Goal: Task Accomplishment & Management: Complete application form

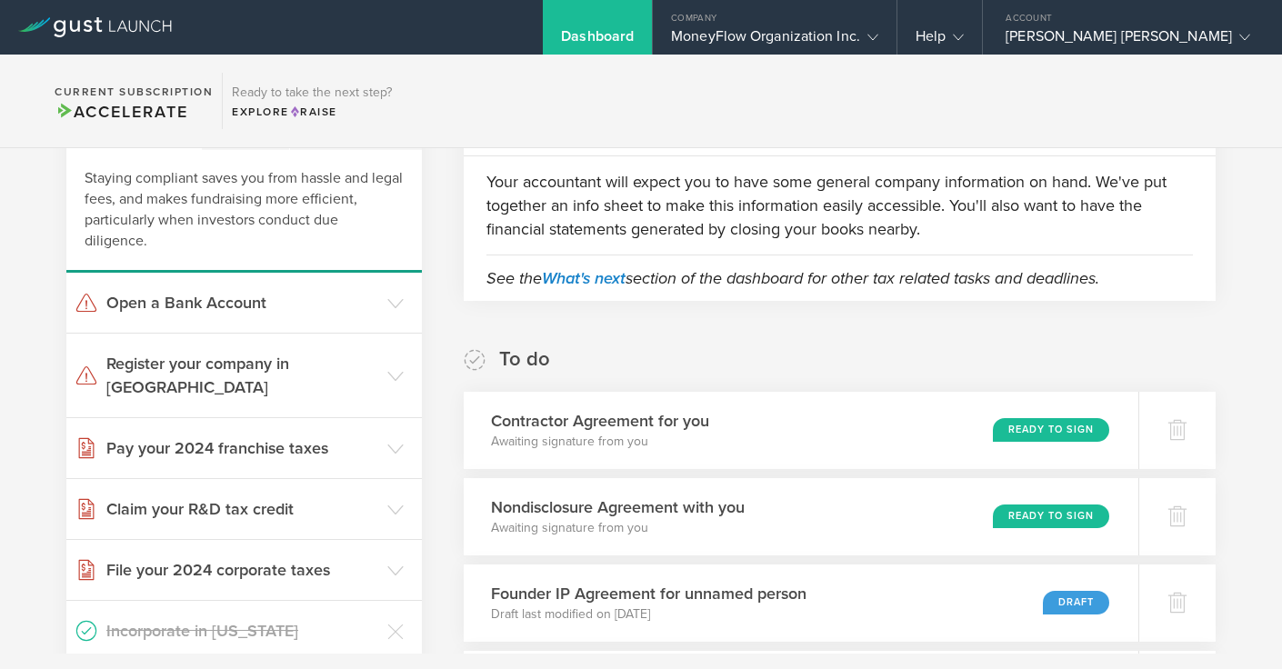
scroll to position [120, 0]
click at [1031, 433] on div "Ready to Sign" at bounding box center [1055, 431] width 118 height 25
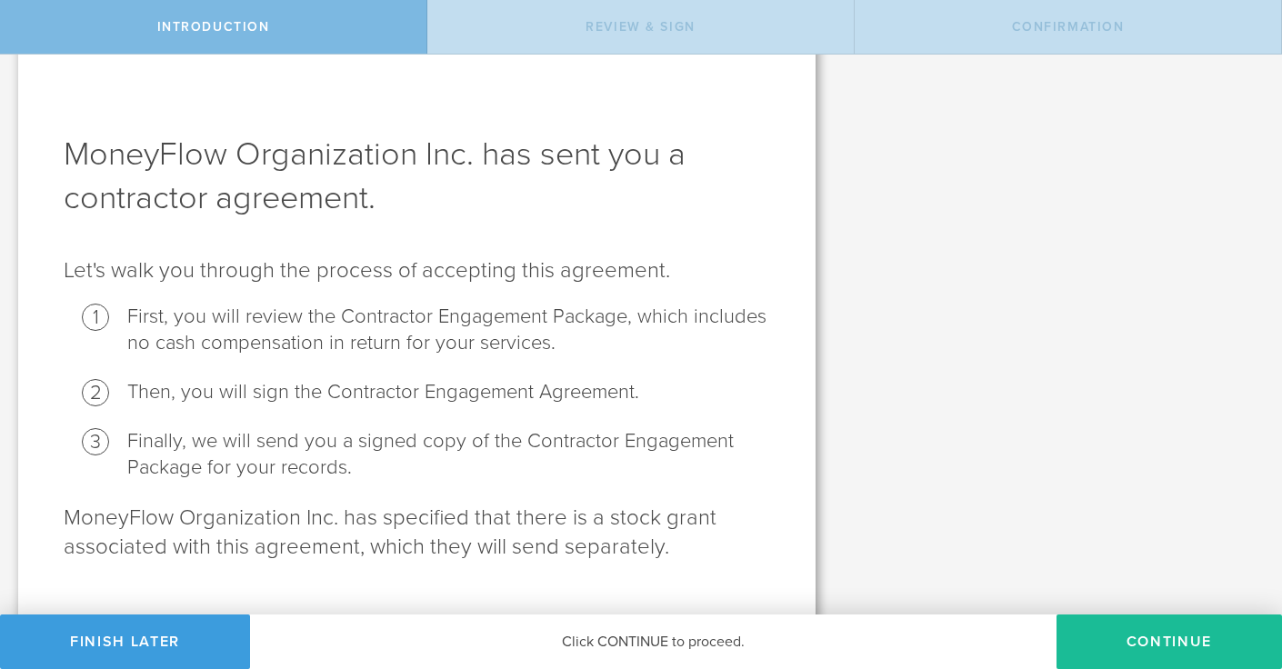
scroll to position [64, 0]
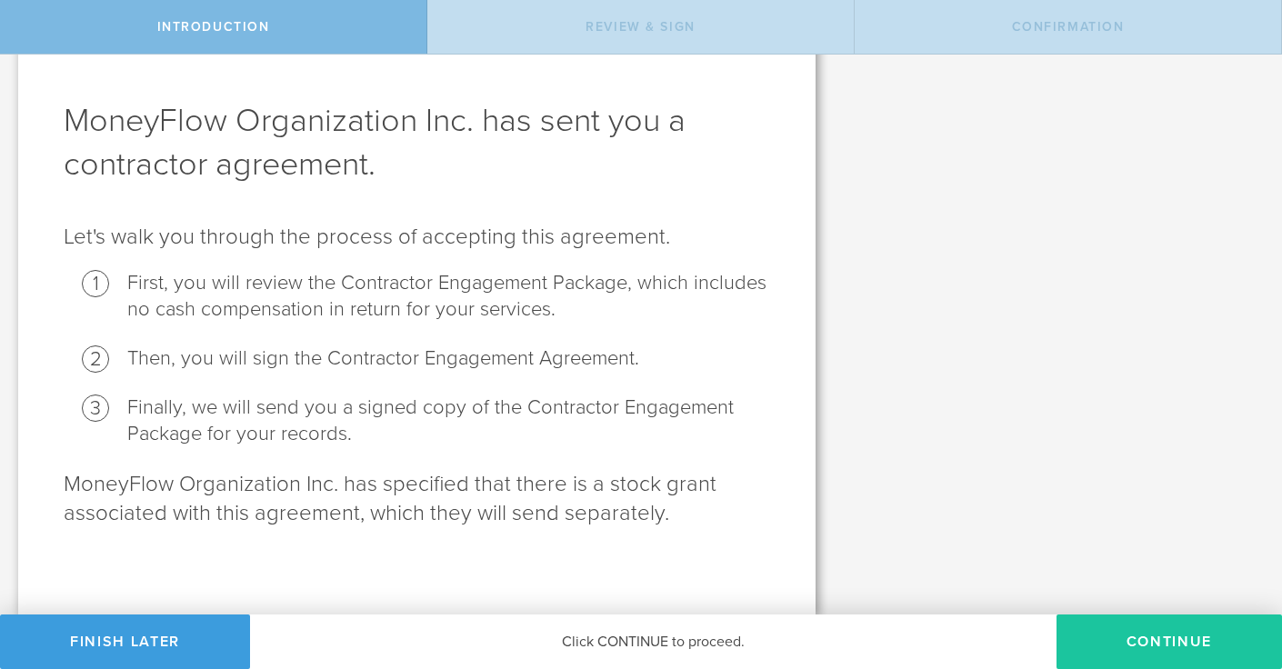
click at [1183, 642] on button "Continue" at bounding box center [1170, 642] width 226 height 55
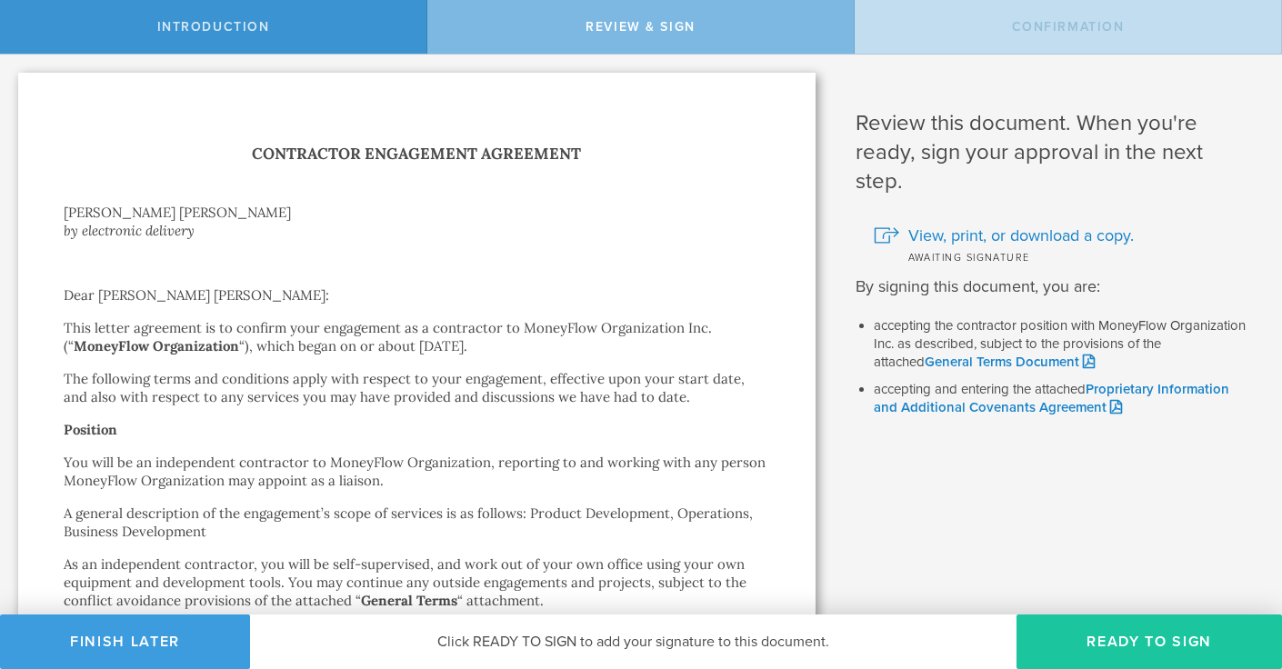
click at [1136, 629] on button "Ready to Sign" at bounding box center [1150, 642] width 266 height 55
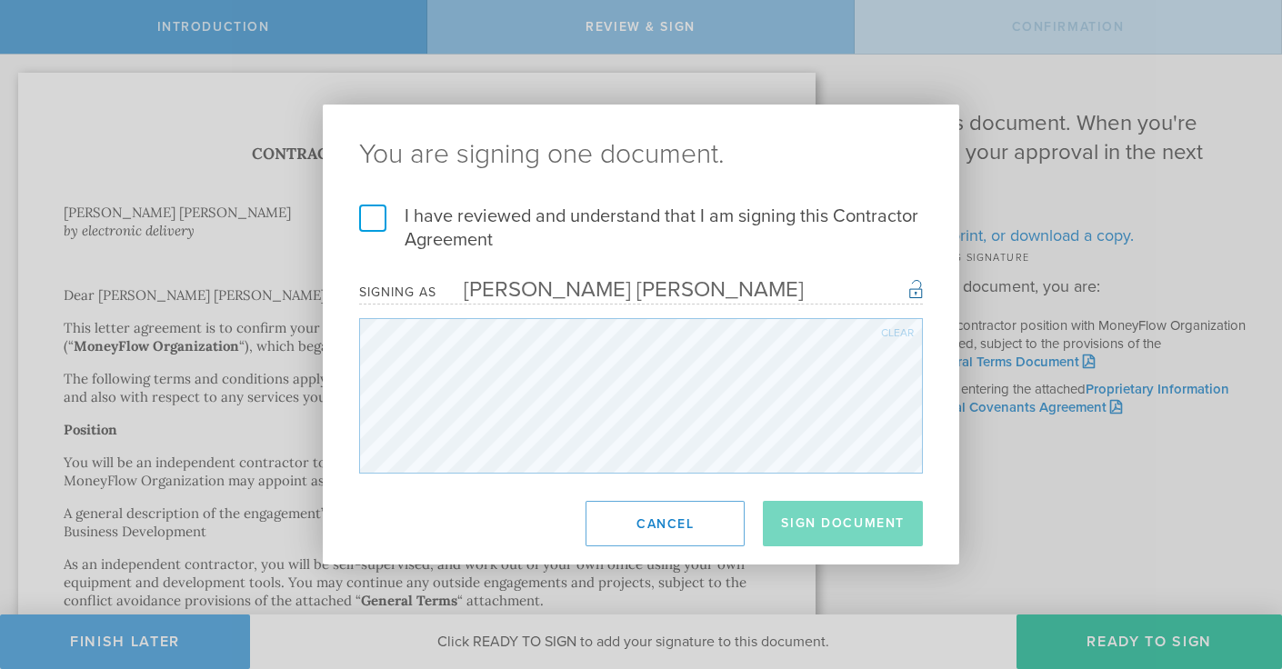
click at [449, 212] on label "I have reviewed and understand that I am signing this Contractor Agreement" at bounding box center [641, 228] width 564 height 47
click at [0, 0] on input "I have reviewed and understand that I am signing this Contractor Agreement" at bounding box center [0, 0] width 0 height 0
click at [826, 517] on button "Sign Document" at bounding box center [843, 523] width 160 height 45
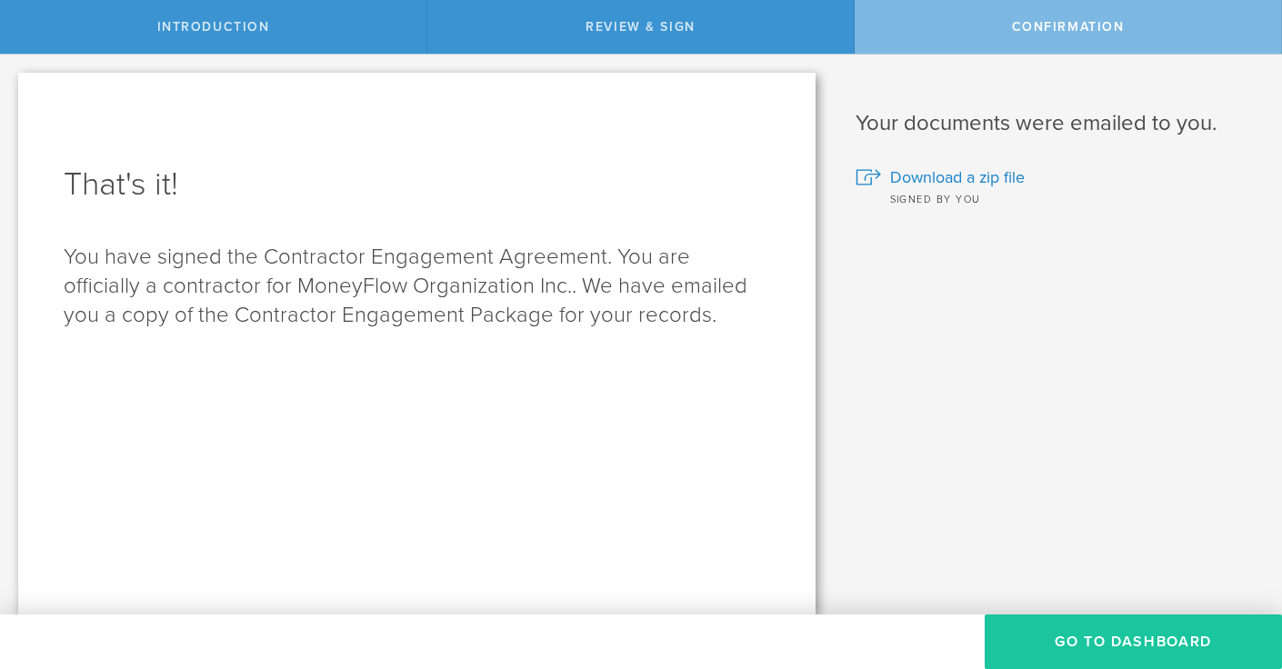
click at [1049, 625] on button "Go to Dashboard" at bounding box center [1133, 642] width 297 height 55
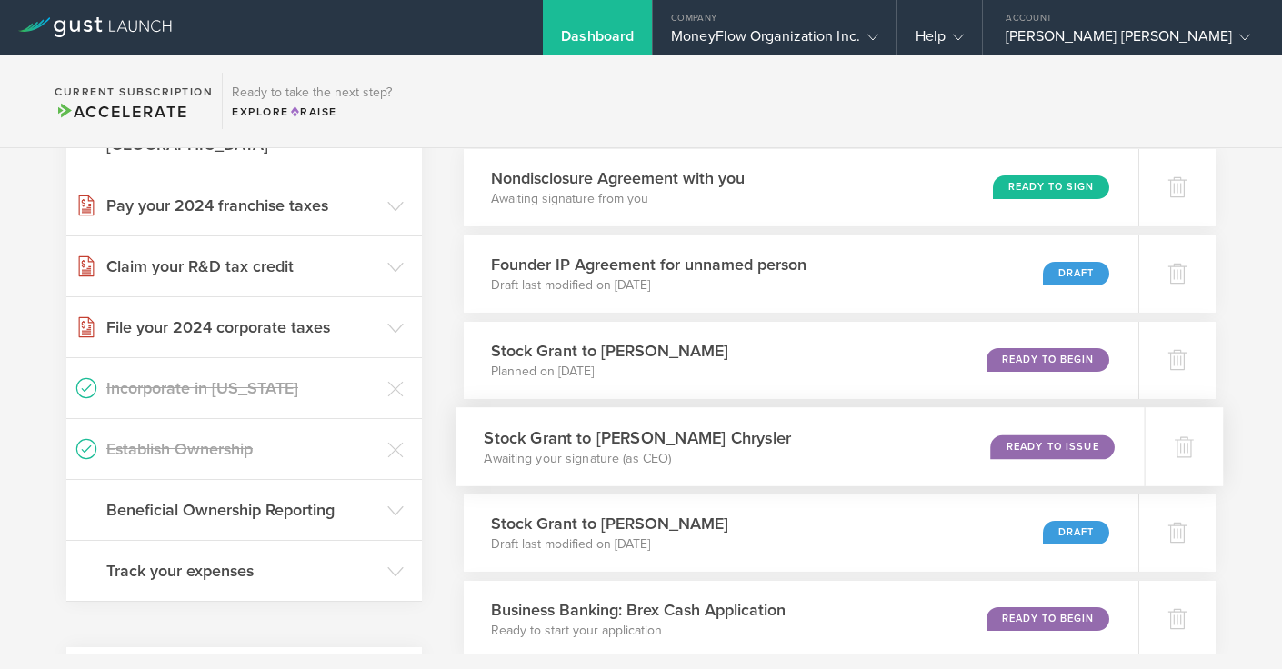
scroll to position [109, 0]
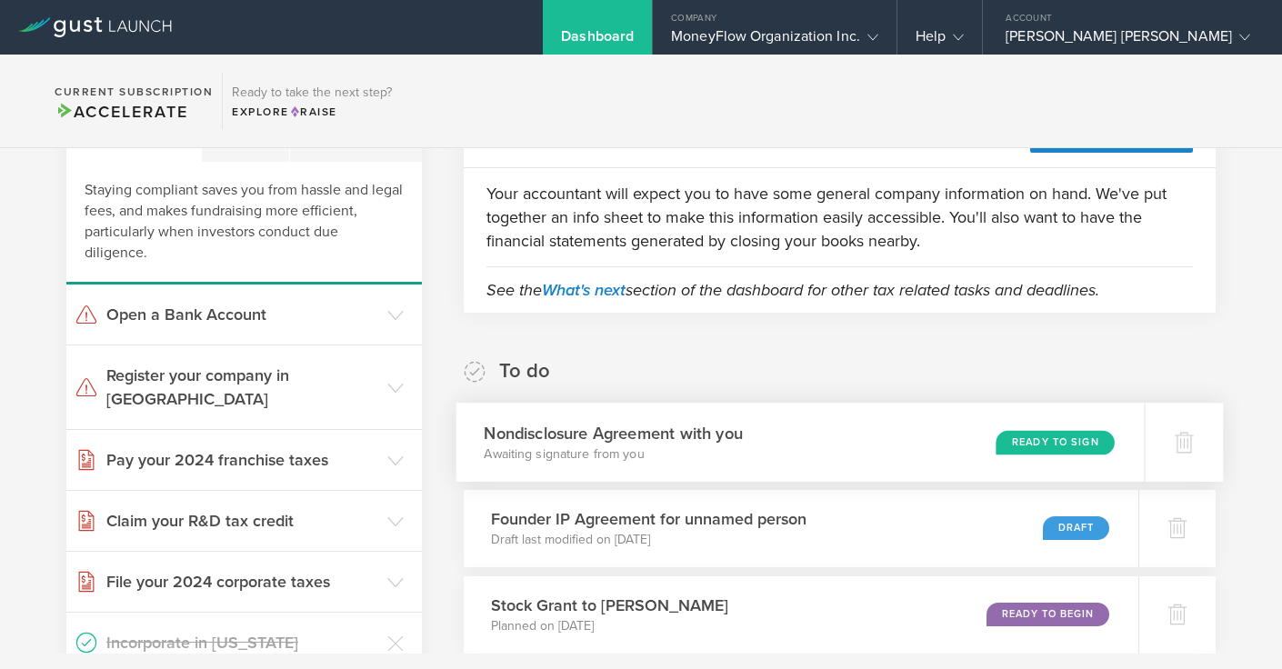
click at [1019, 444] on div "Ready to Sign" at bounding box center [1055, 442] width 118 height 25
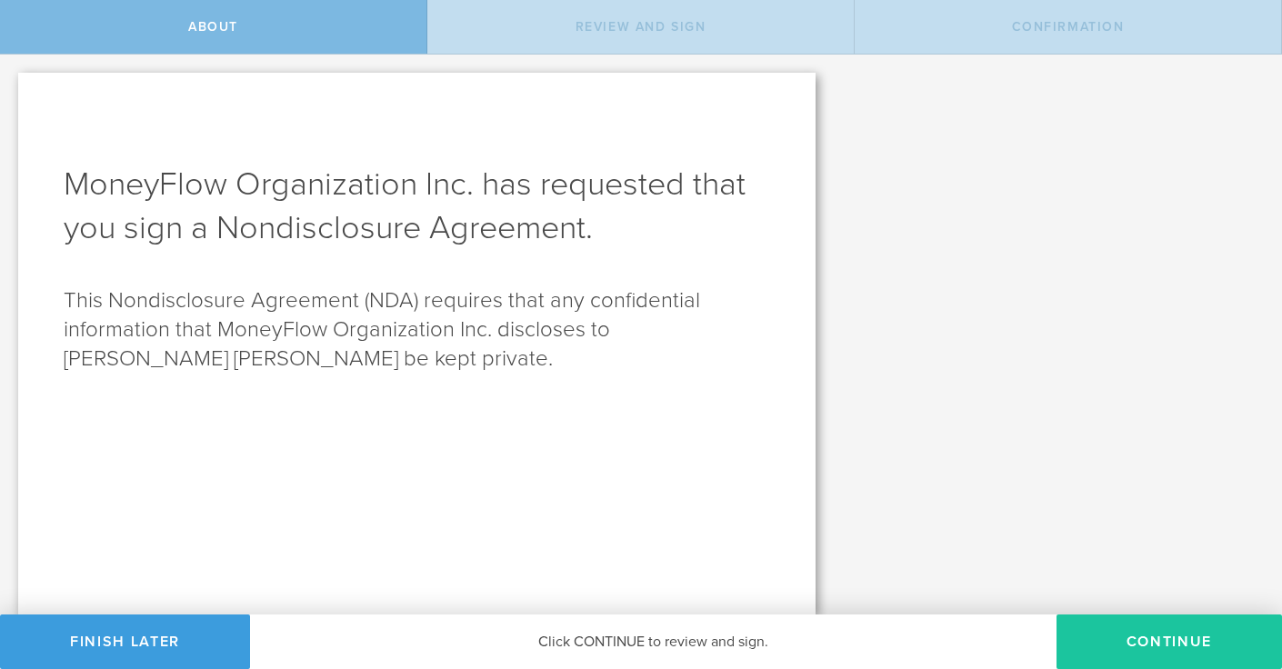
click at [1129, 640] on button "Continue" at bounding box center [1170, 642] width 226 height 55
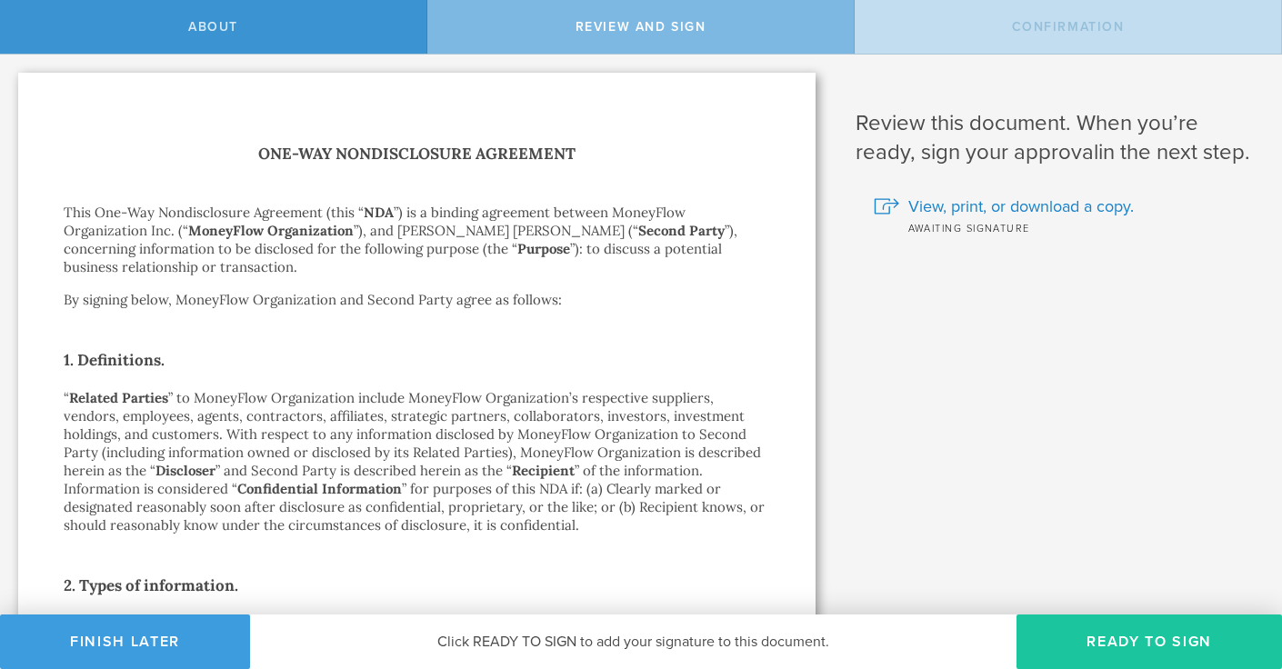
click at [1115, 629] on button "Ready to Sign" at bounding box center [1150, 642] width 266 height 55
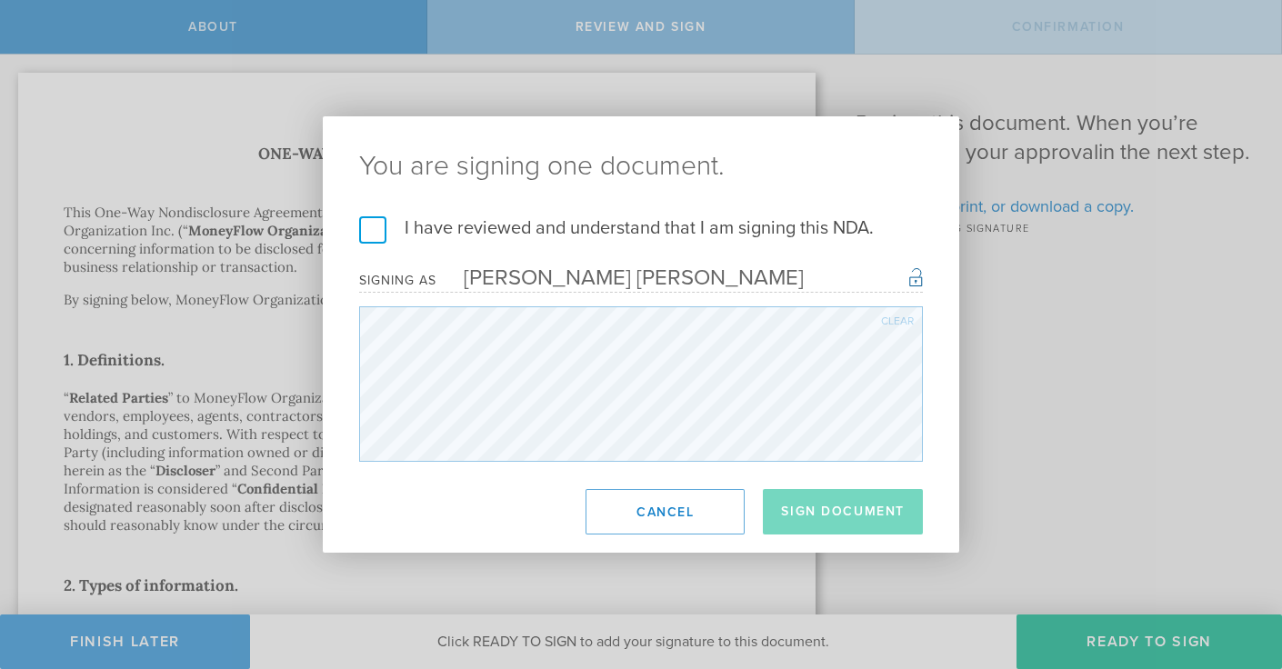
click at [362, 227] on label "I have reviewed and understand that I am signing this NDA." at bounding box center [641, 228] width 564 height 24
click at [0, 0] on input "I have reviewed and understand that I am signing this NDA." at bounding box center [0, 0] width 0 height 0
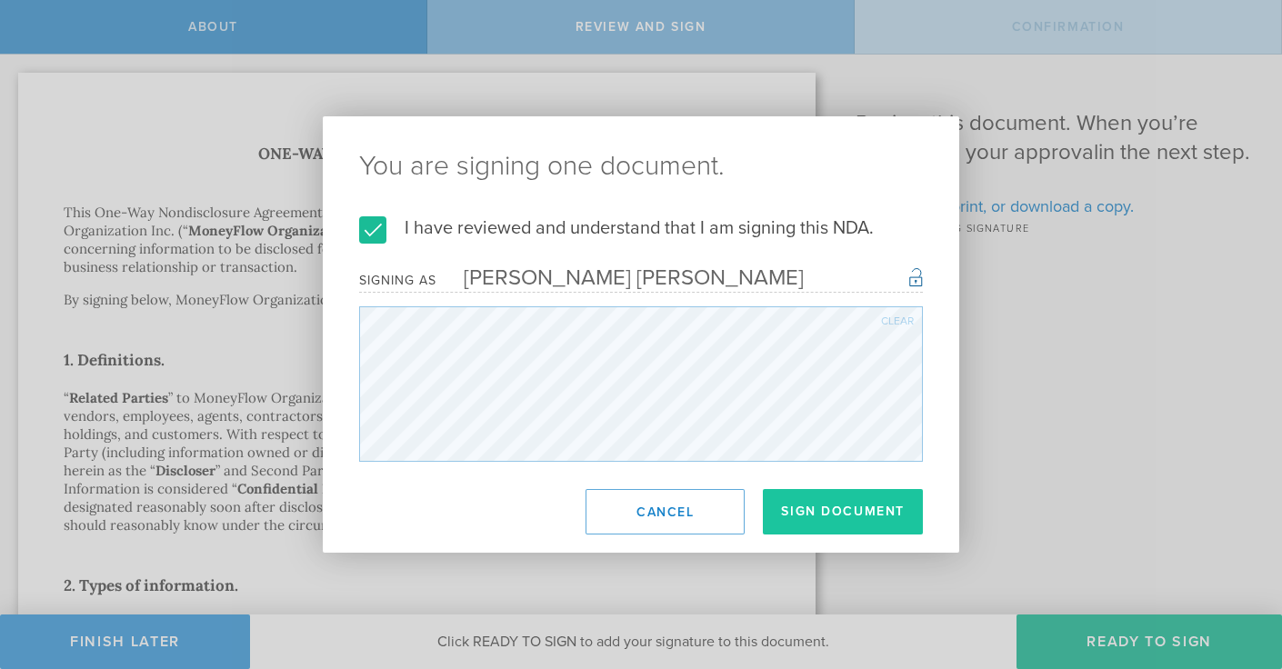
click at [818, 504] on button "Sign Document" at bounding box center [843, 511] width 160 height 45
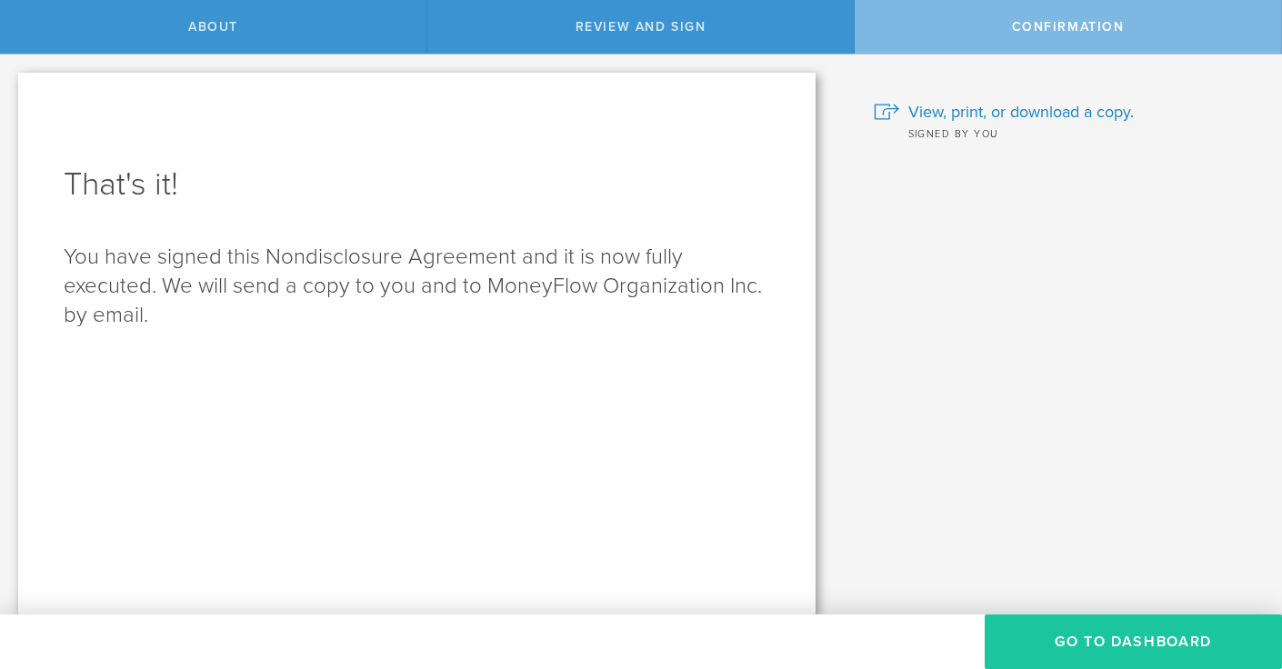
click at [1048, 632] on button "Go to Dashboard" at bounding box center [1133, 642] width 297 height 55
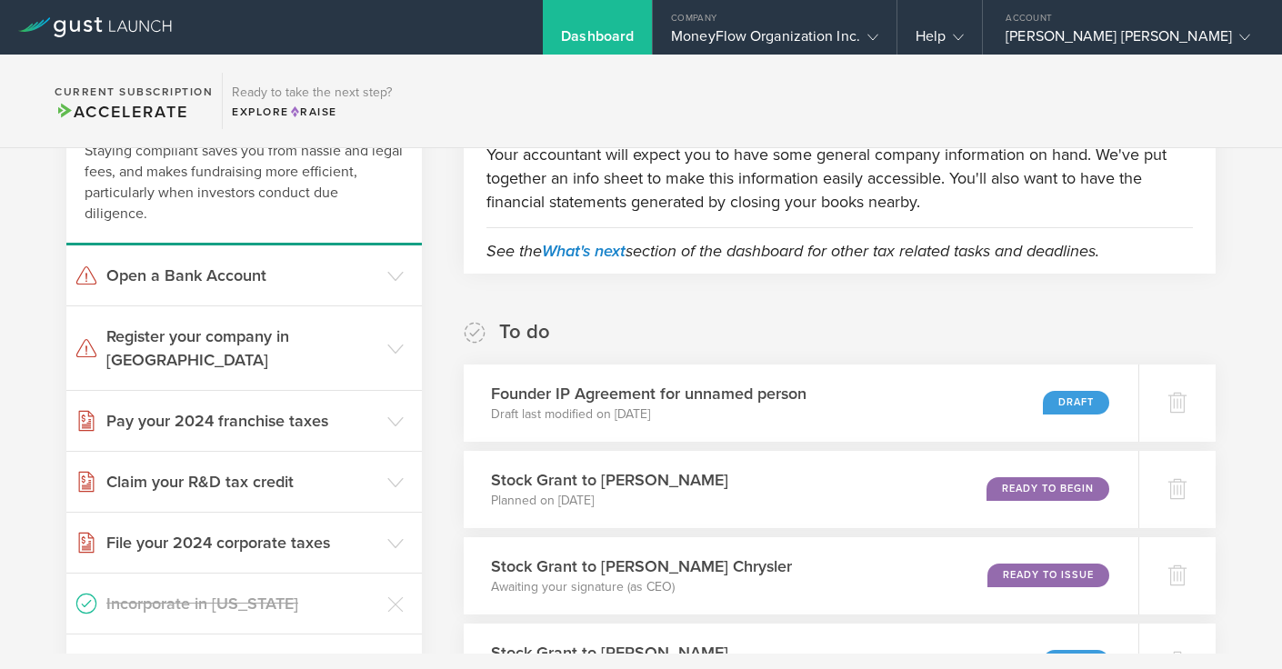
scroll to position [150, 0]
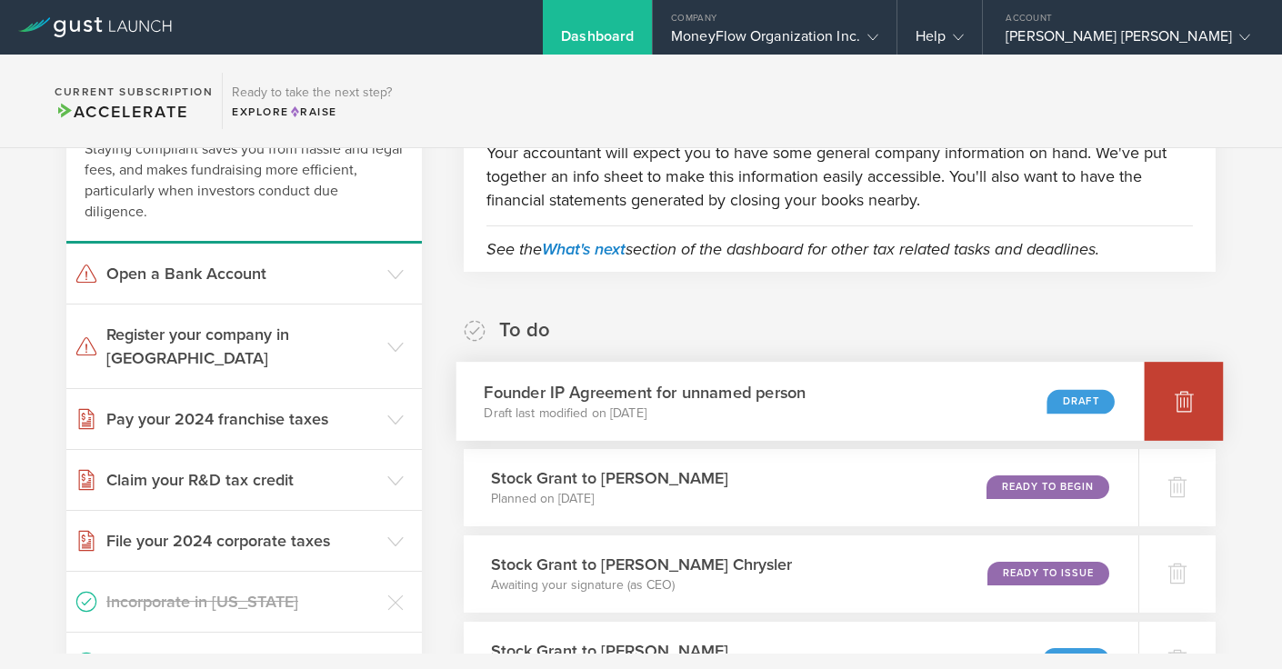
click at [1177, 405] on icon at bounding box center [1184, 402] width 19 height 17
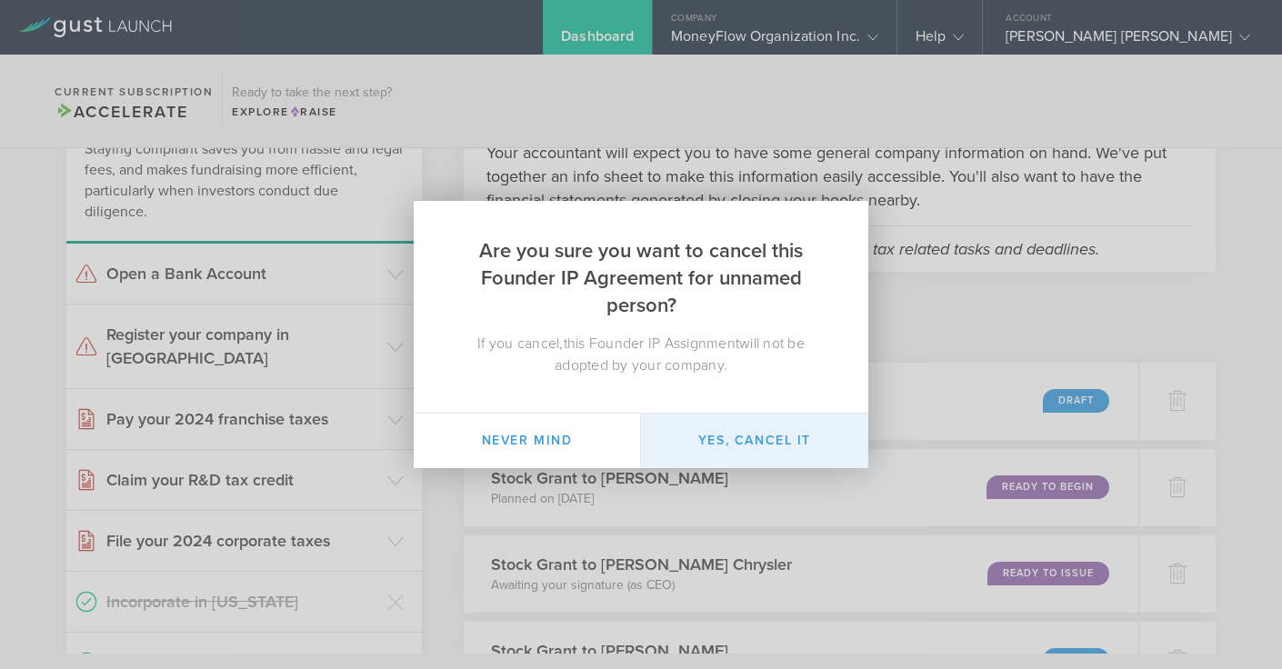
click at [736, 434] on button "Yes, cancel it" at bounding box center [754, 441] width 227 height 55
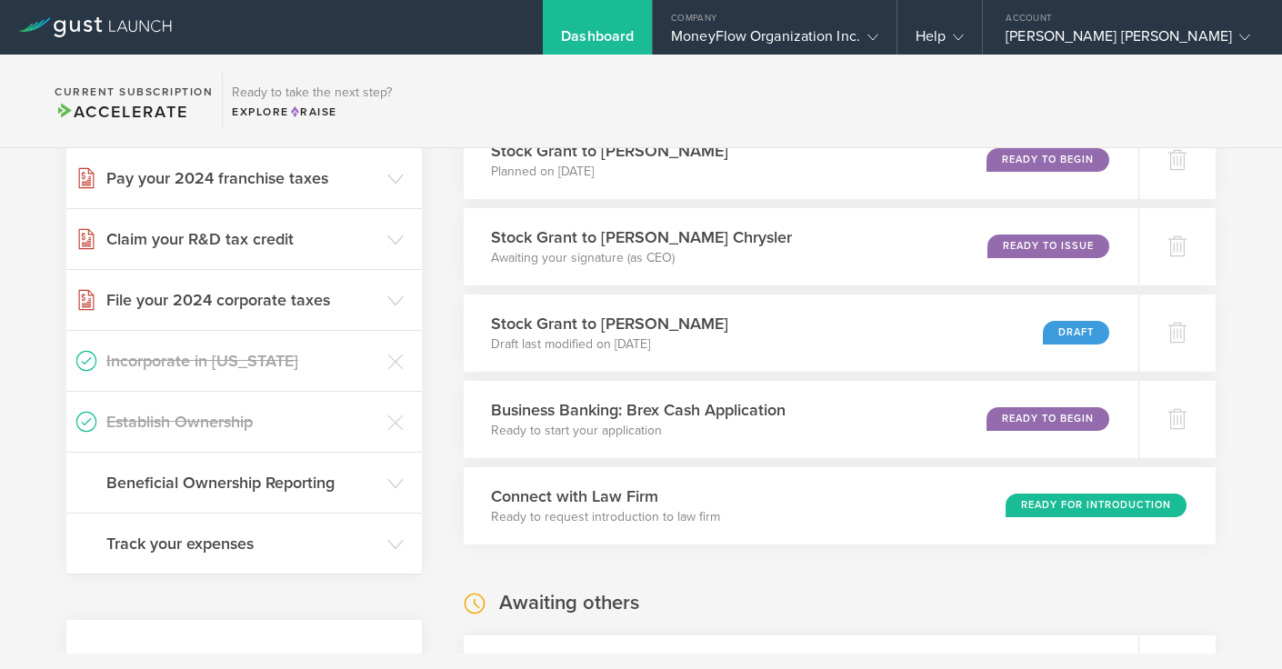
scroll to position [406, 0]
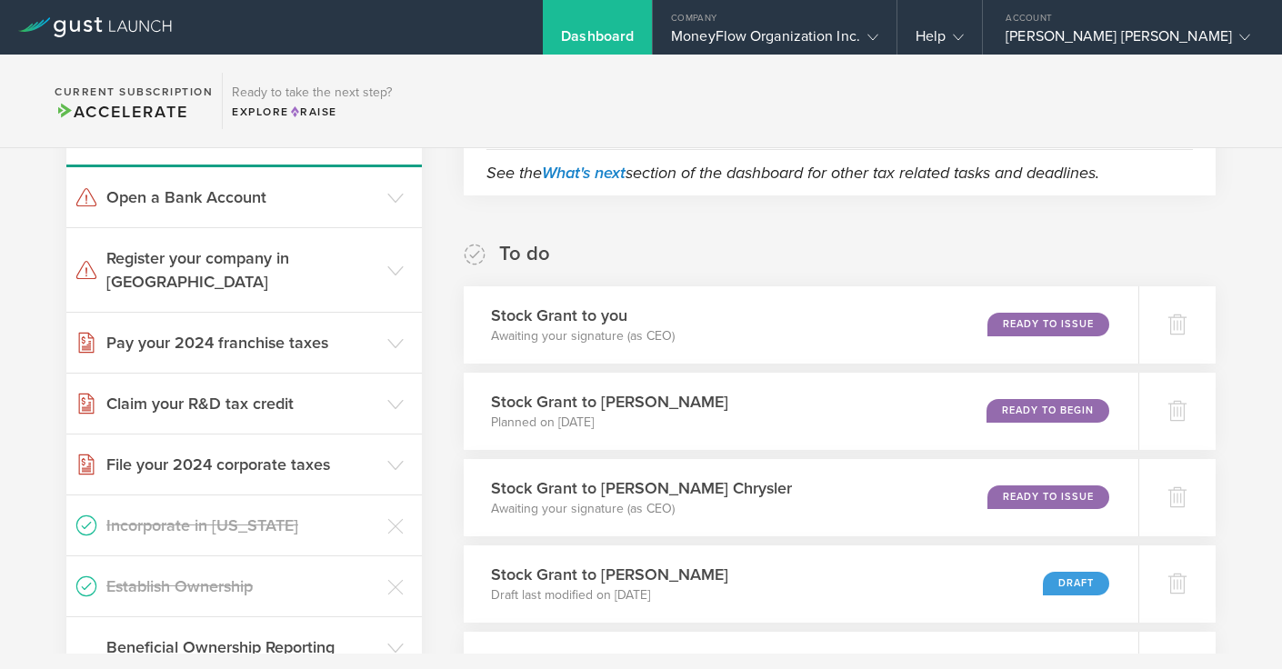
scroll to position [232, 0]
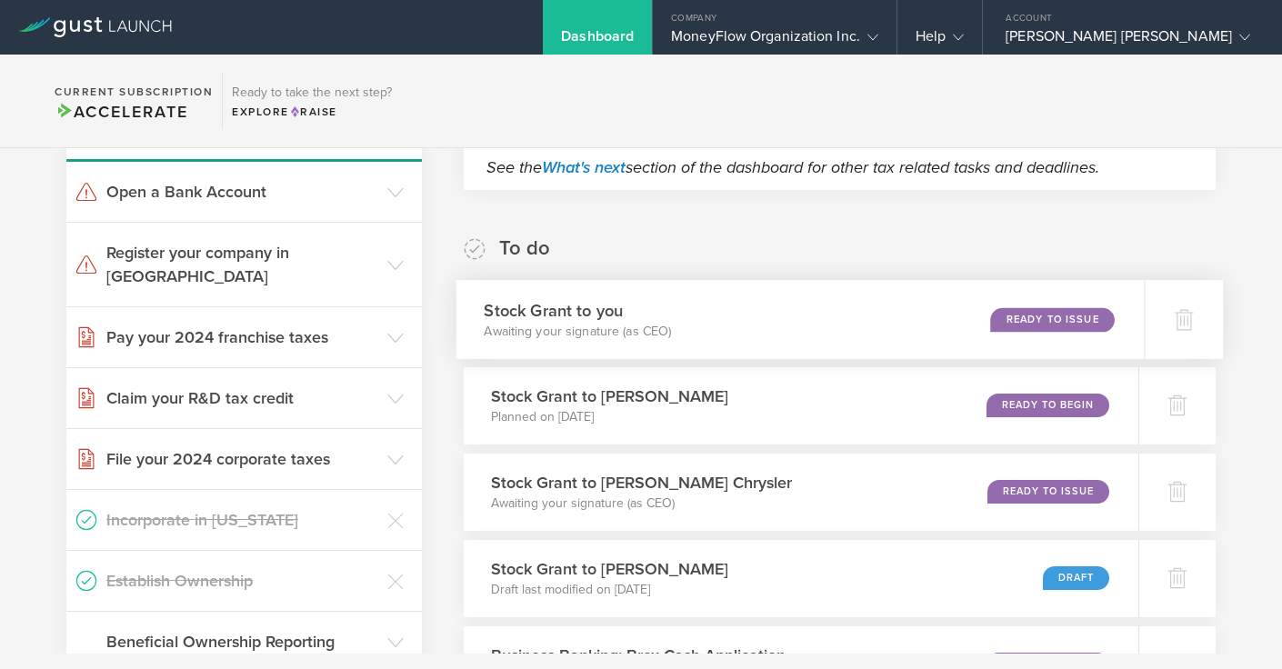
click at [1052, 312] on div "Ready to Issue" at bounding box center [1052, 319] width 124 height 25
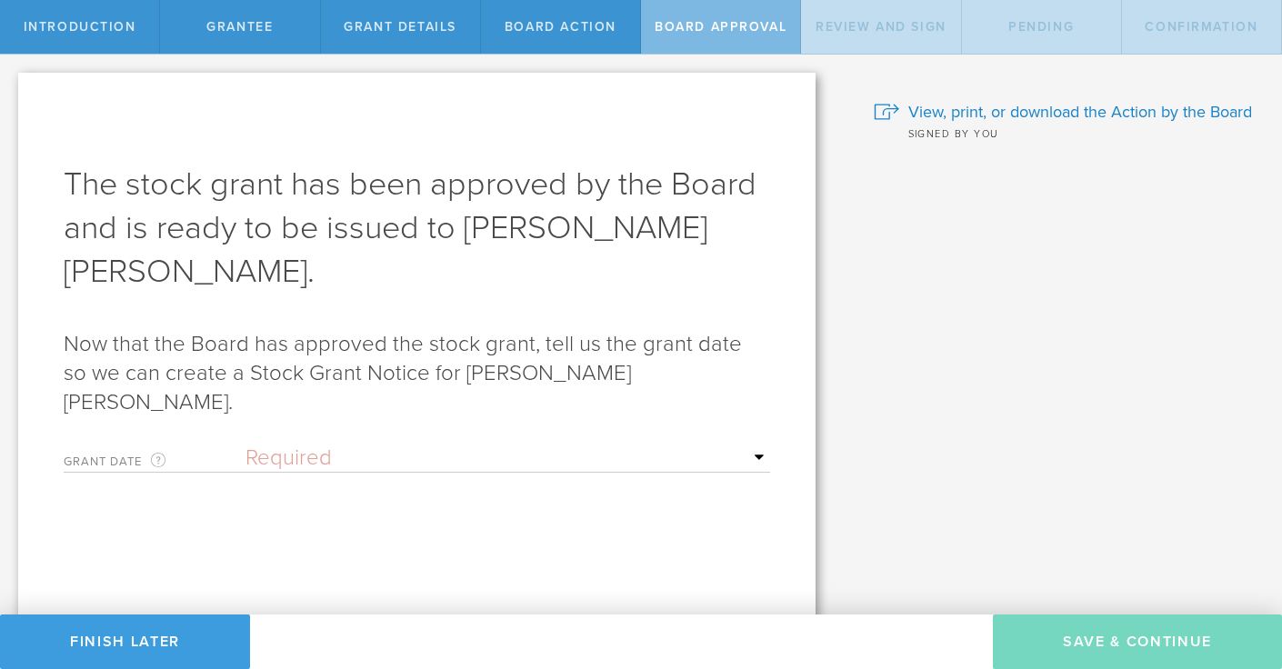
click at [294, 445] on select "Required Upon grantee's signature A specific date" at bounding box center [508, 458] width 525 height 27
select select "uponGranteeSignature"
click at [246, 445] on select "Required Upon grantee's signature A specific date" at bounding box center [508, 458] width 525 height 27
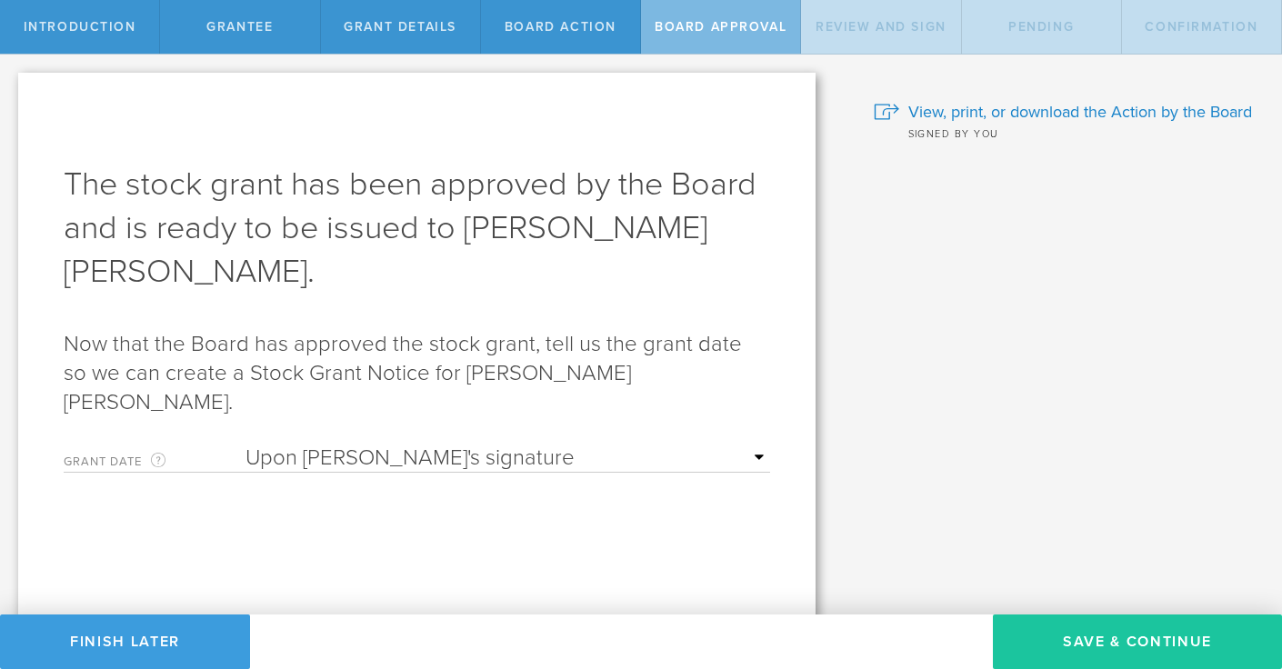
click at [1059, 637] on button "Save & Continue" at bounding box center [1137, 642] width 289 height 55
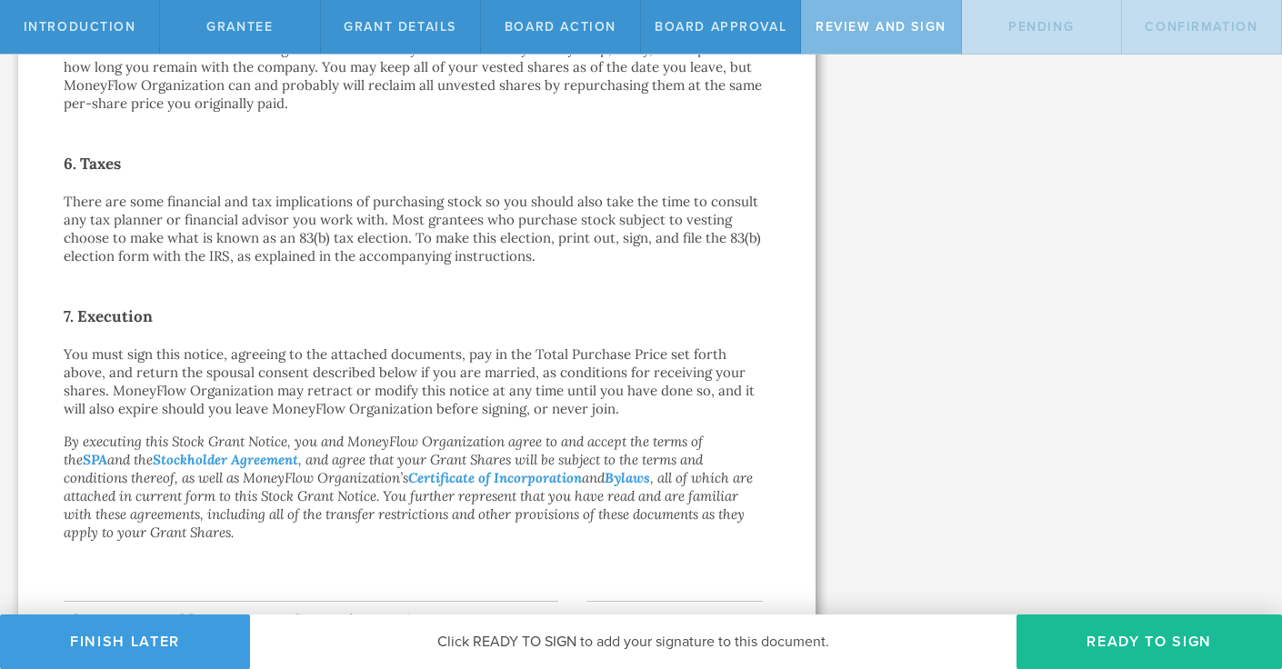
scroll to position [1359, 0]
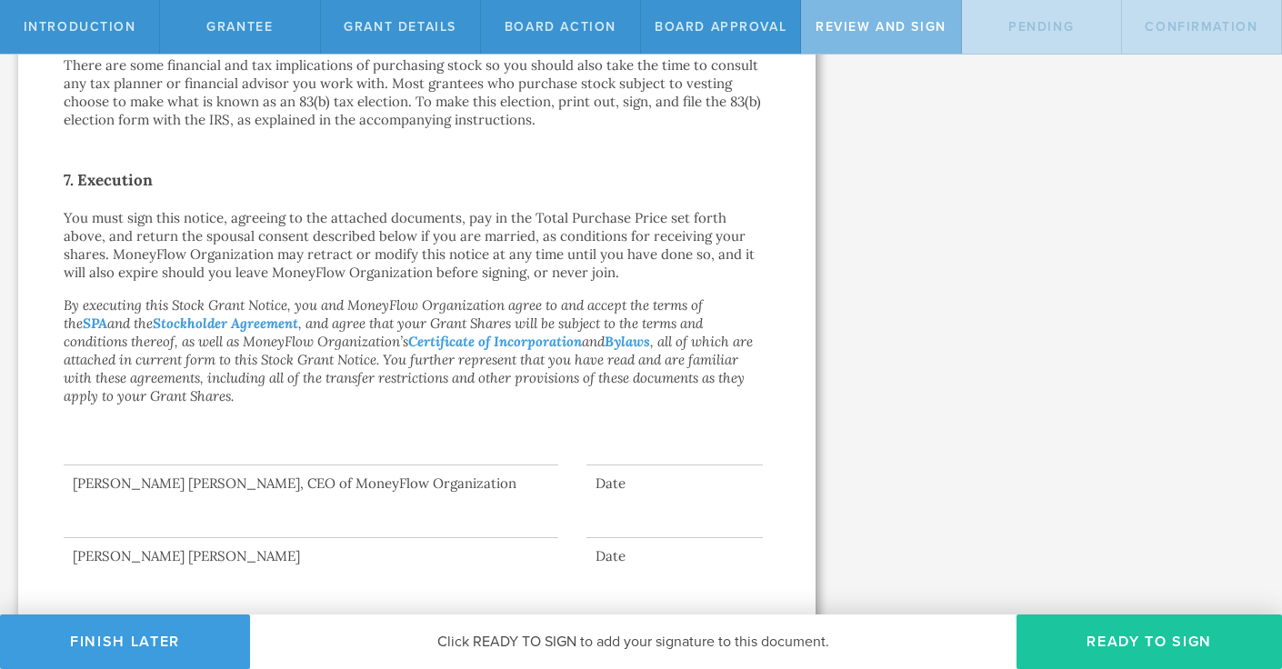
click at [1137, 641] on button "Ready to Sign" at bounding box center [1150, 642] width 266 height 55
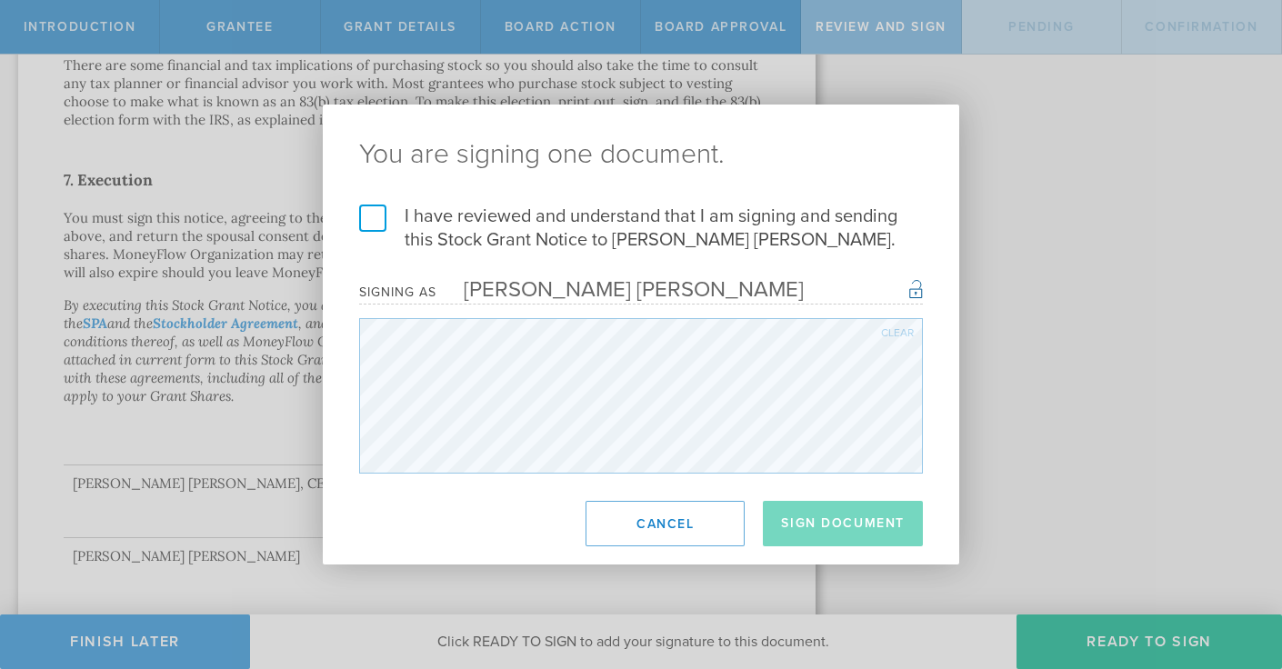
click at [371, 214] on label "I have reviewed and understand that I am signing and sending this Stock Grant N…" at bounding box center [641, 228] width 564 height 47
click at [0, 0] on input "I have reviewed and understand that I am signing and sending this Stock Grant N…" at bounding box center [0, 0] width 0 height 0
click at [863, 521] on button "Sign Document" at bounding box center [843, 523] width 160 height 45
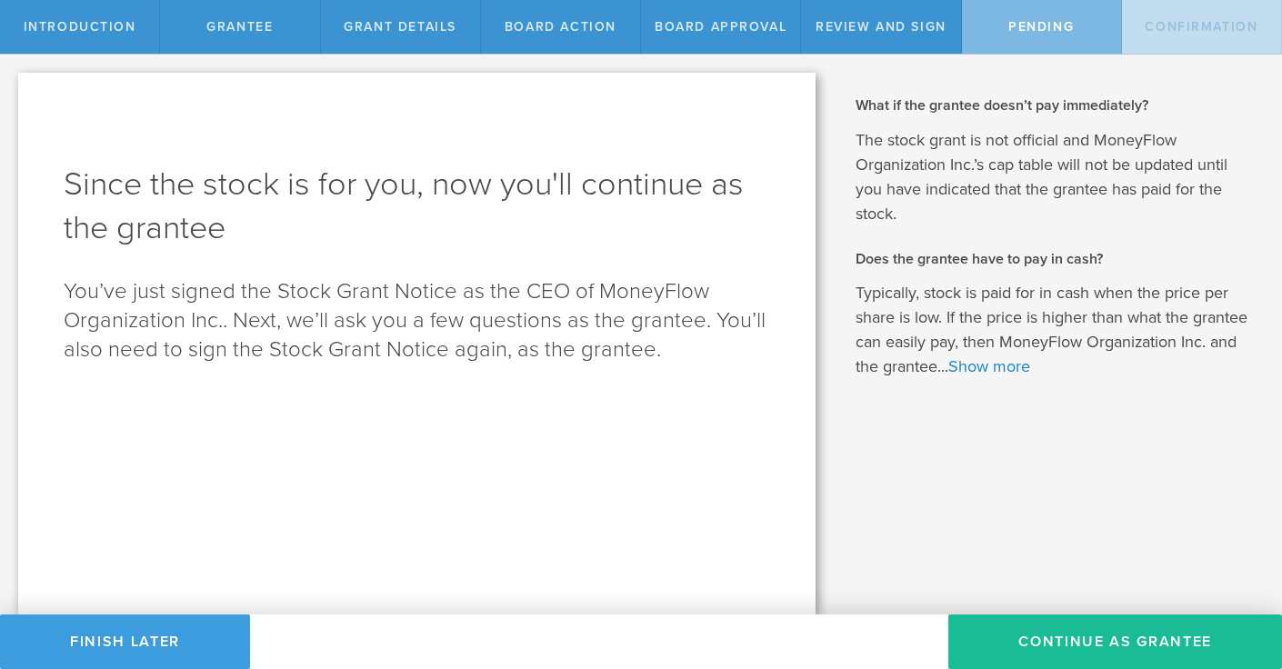
scroll to position [0, 0]
click at [1035, 631] on button "Continue as Grantee" at bounding box center [1115, 642] width 334 height 55
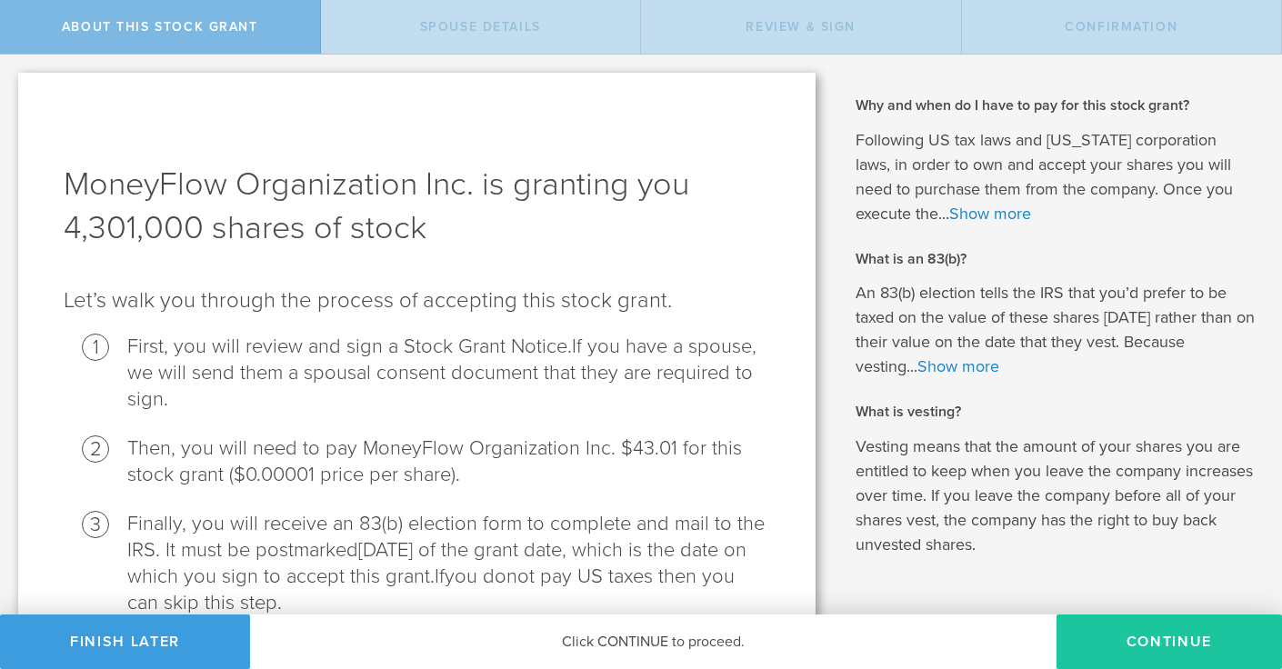
click at [1168, 654] on button "CONTINUE" at bounding box center [1170, 642] width 226 height 55
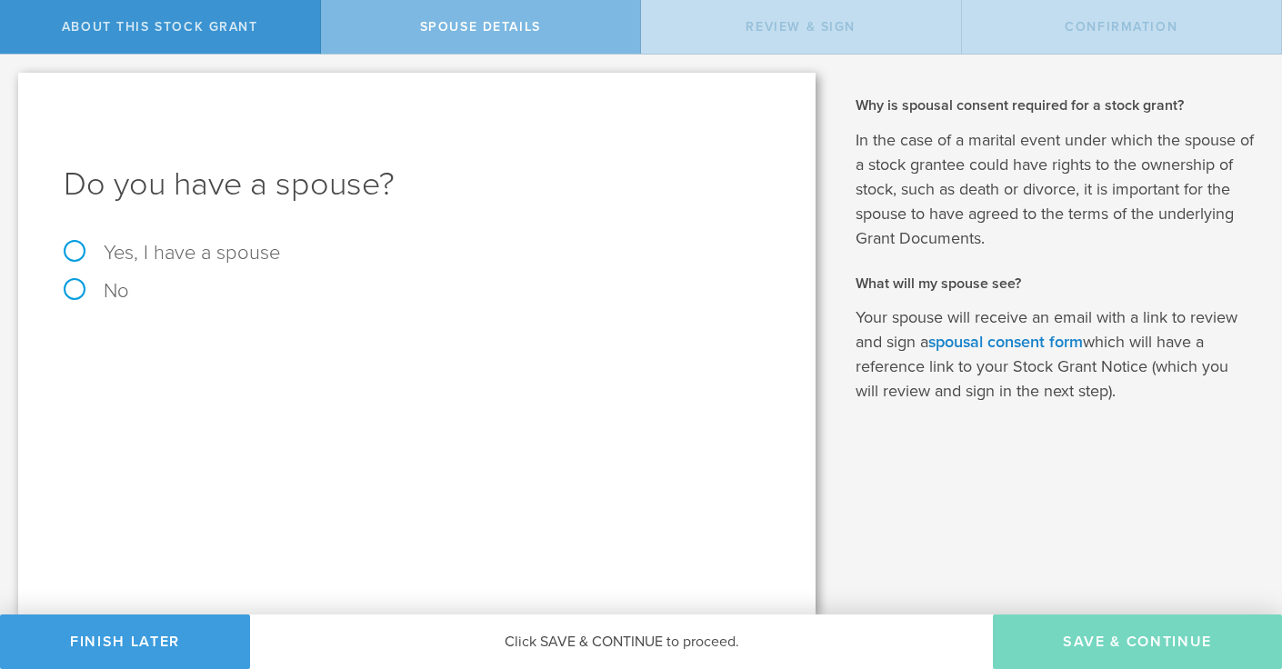
click at [78, 288] on label "No" at bounding box center [417, 291] width 707 height 20
click at [12, 84] on input "No" at bounding box center [6, 69] width 12 height 29
radio input "true"
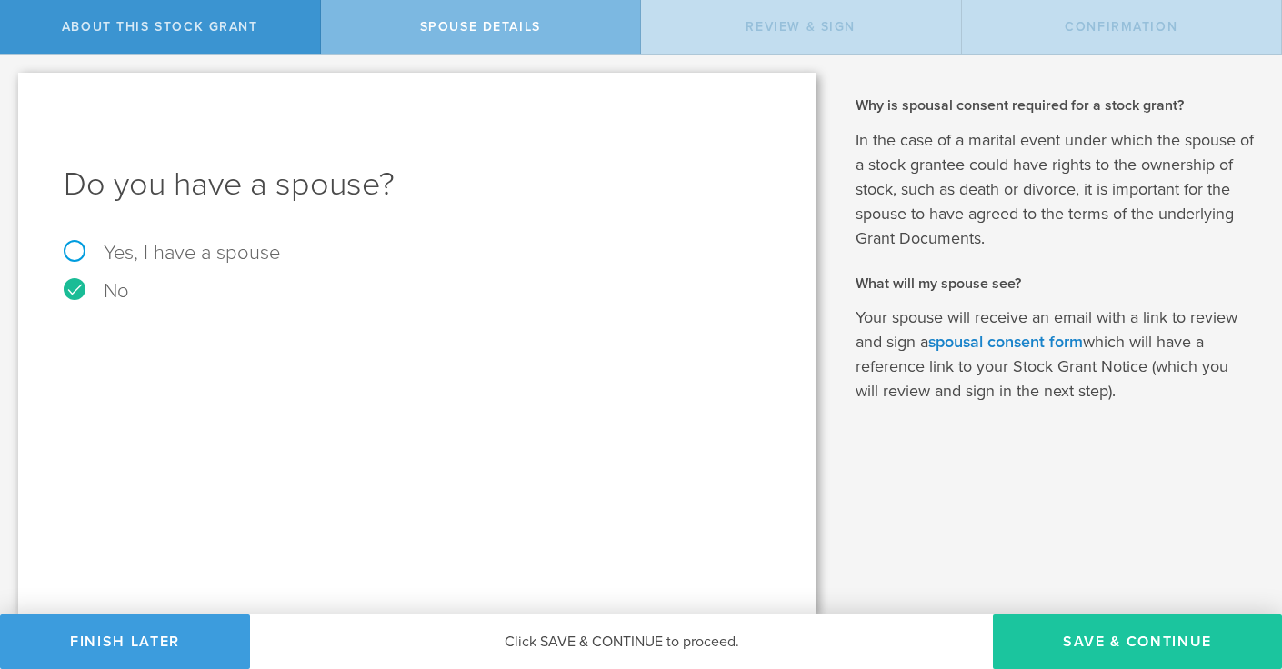
click at [1103, 645] on button "Save & Continue" at bounding box center [1137, 642] width 289 height 55
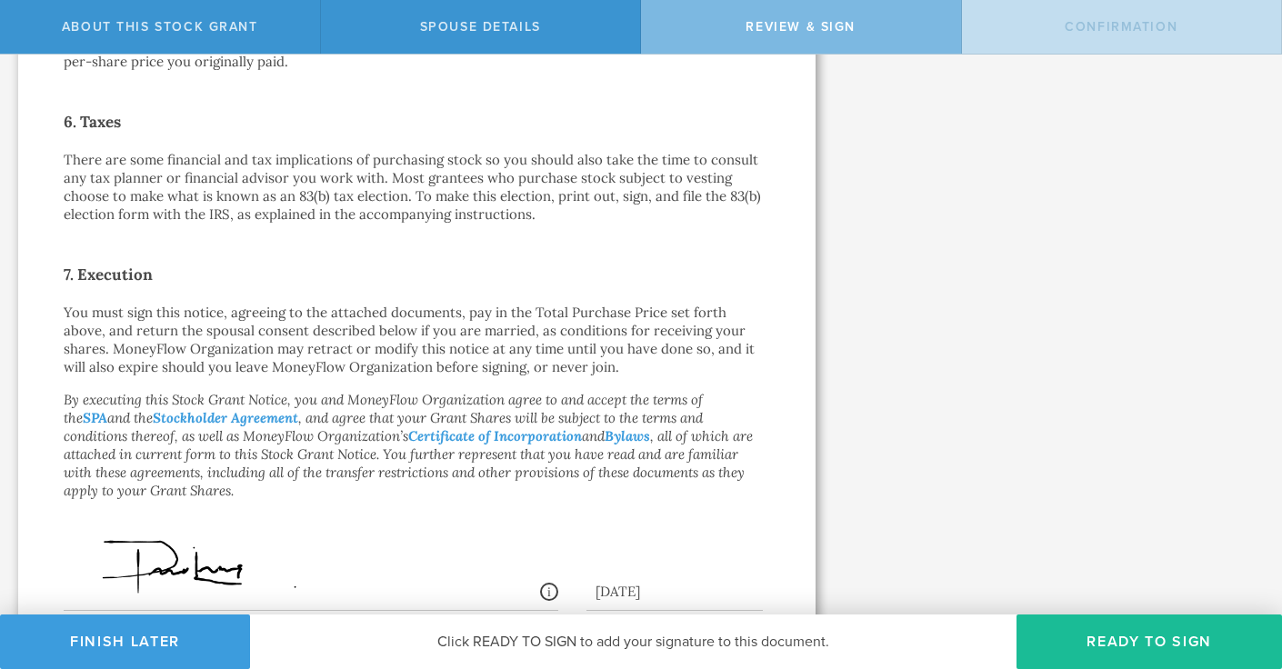
scroll to position [1410, 0]
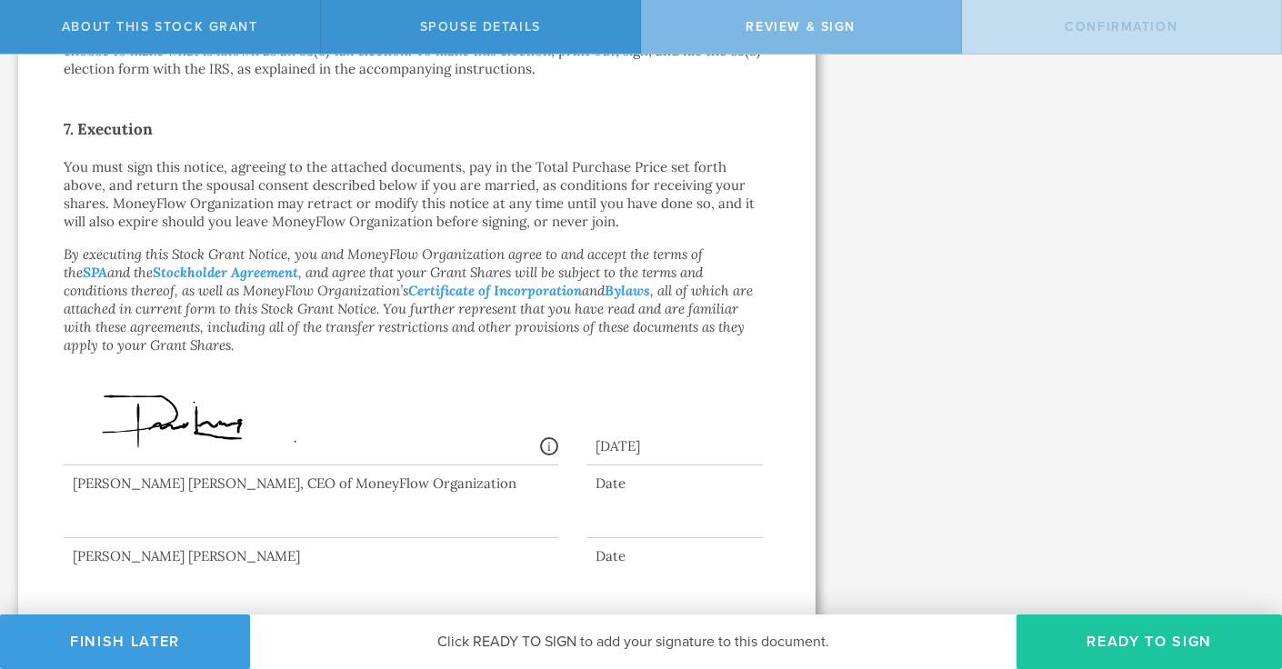
click at [1101, 637] on button "Ready to Sign" at bounding box center [1150, 642] width 266 height 55
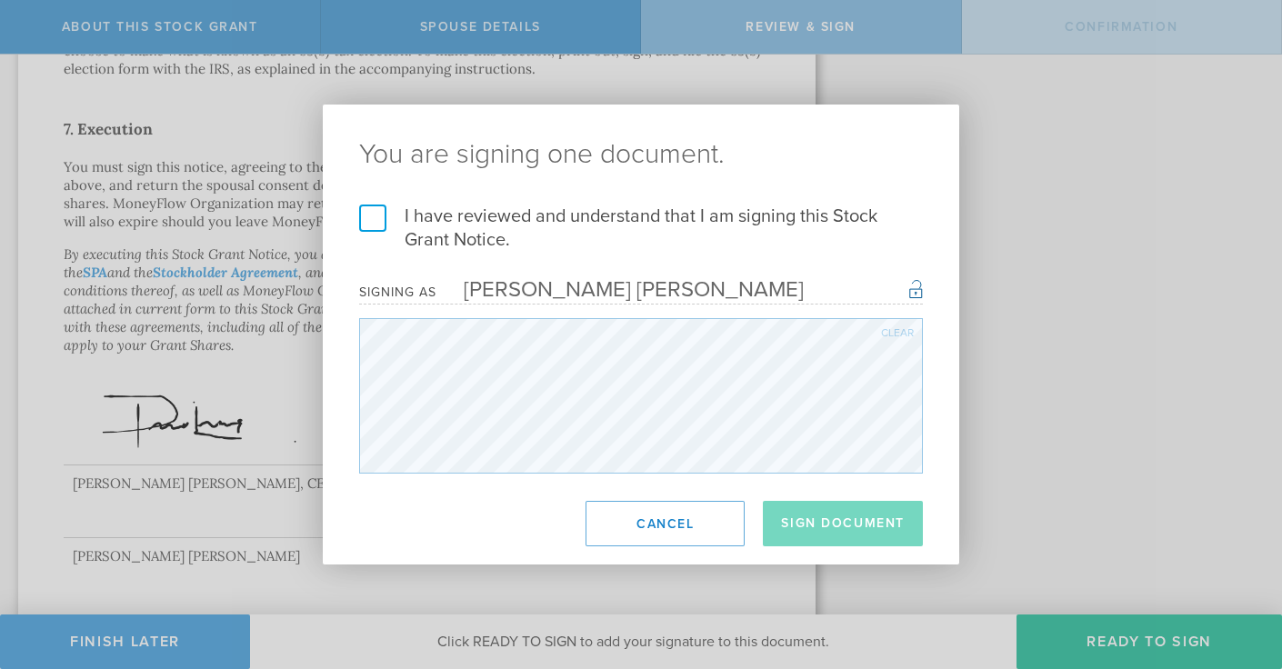
click at [381, 221] on label "I have reviewed and understand that I am signing this Stock Grant Notice." at bounding box center [641, 228] width 564 height 47
click at [0, 0] on input "I have reviewed and understand that I am signing this Stock Grant Notice." at bounding box center [0, 0] width 0 height 0
click at [858, 515] on button "Sign Document" at bounding box center [843, 523] width 160 height 45
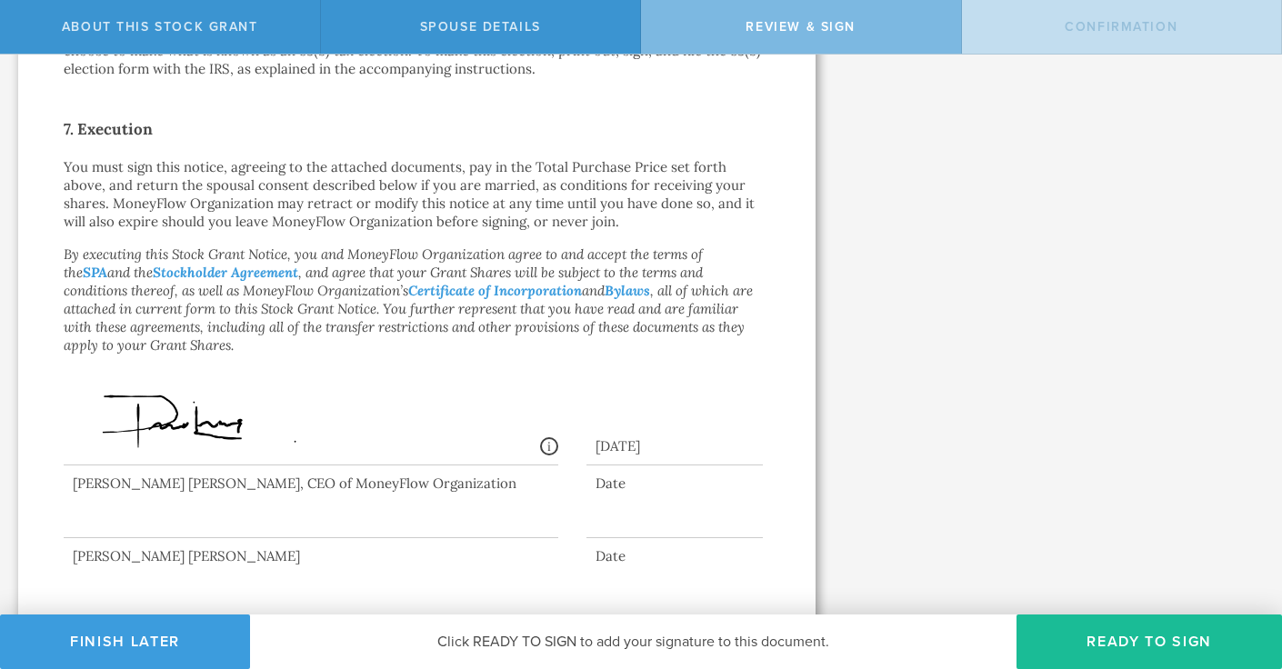
scroll to position [0, 0]
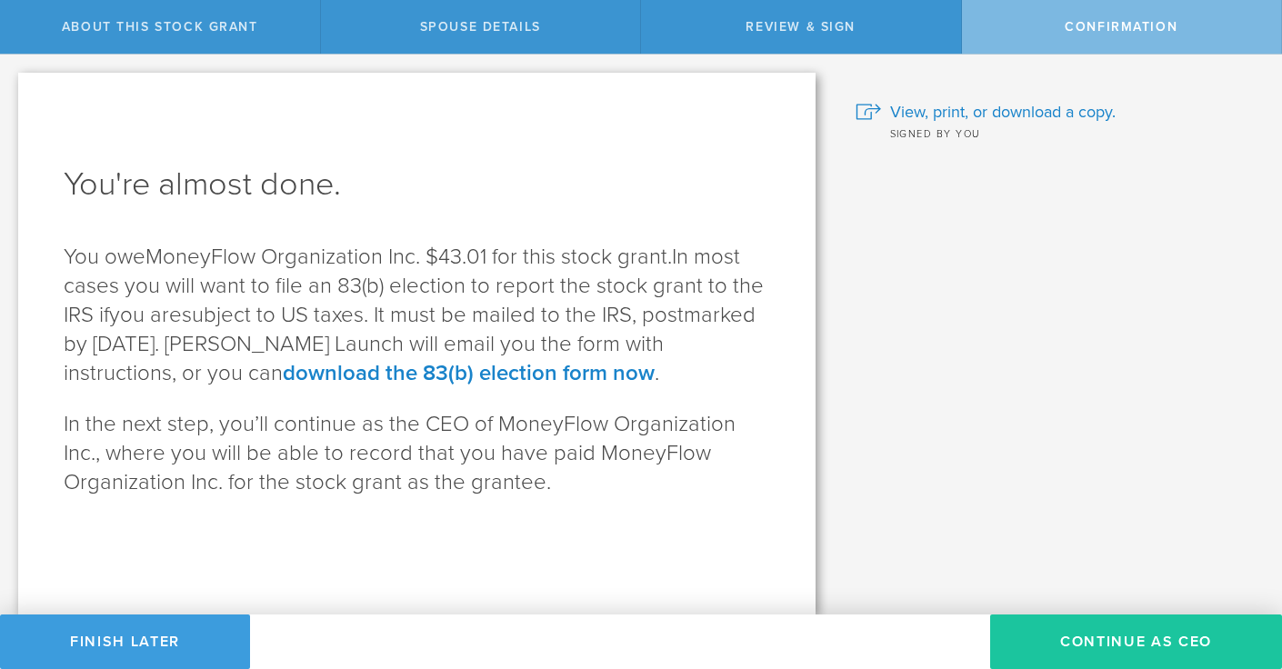
click at [1099, 637] on button "Continue as CEO" at bounding box center [1136, 642] width 292 height 55
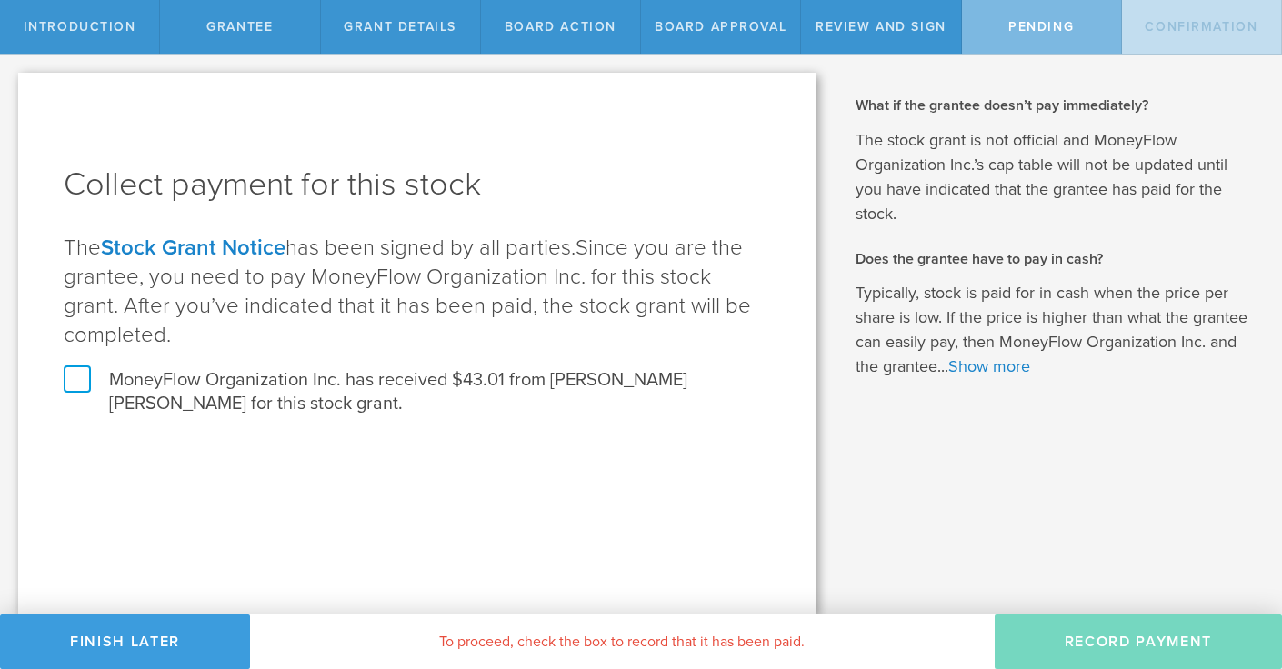
click at [80, 374] on label "MoneyFlow Organization Inc. has received $43.01 from [PERSON_NAME] [PERSON_NAME…" at bounding box center [417, 391] width 707 height 47
click at [0, 0] on input "MoneyFlow Organization Inc. has received $43.01 from [PERSON_NAME] [PERSON_NAME…" at bounding box center [0, 0] width 0 height 0
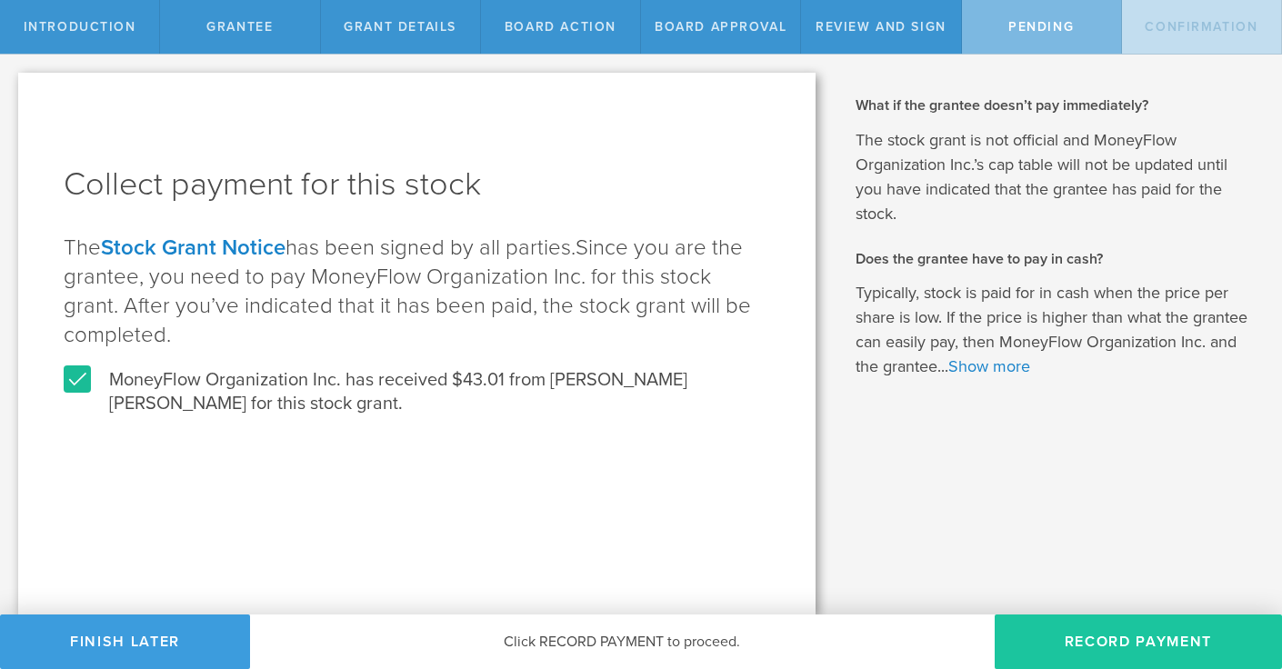
click at [1131, 651] on button "Record Payment" at bounding box center [1138, 642] width 287 height 55
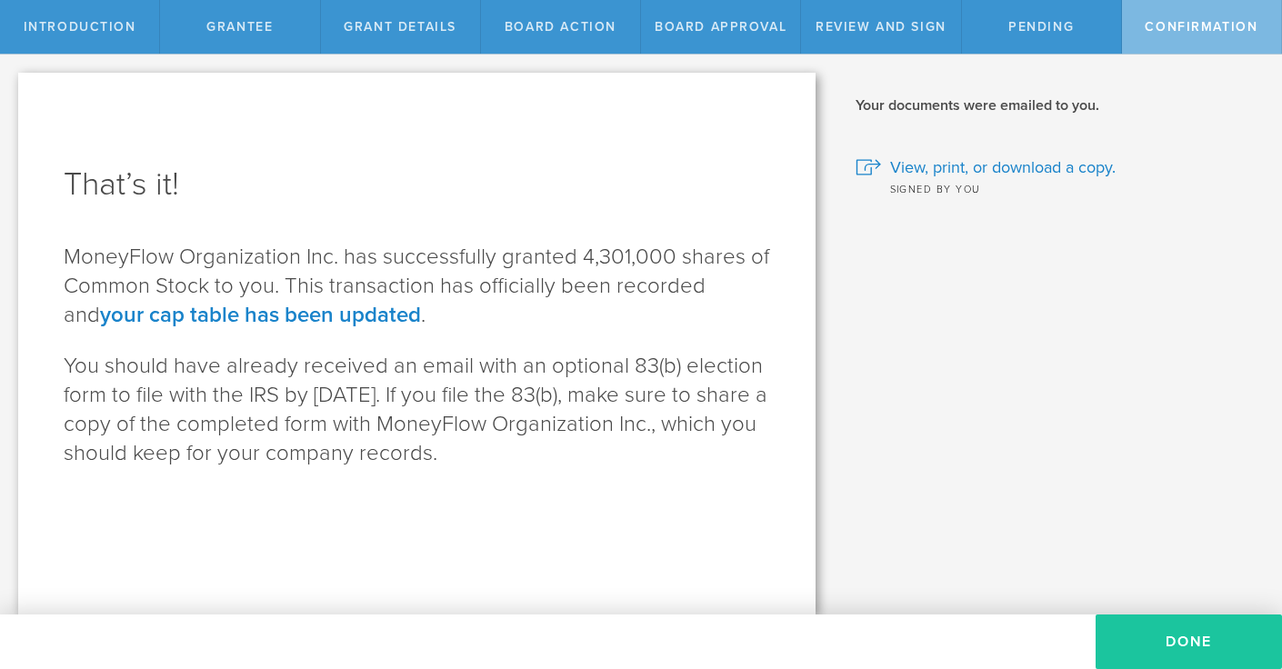
click at [1205, 644] on button "Done" at bounding box center [1189, 642] width 186 height 55
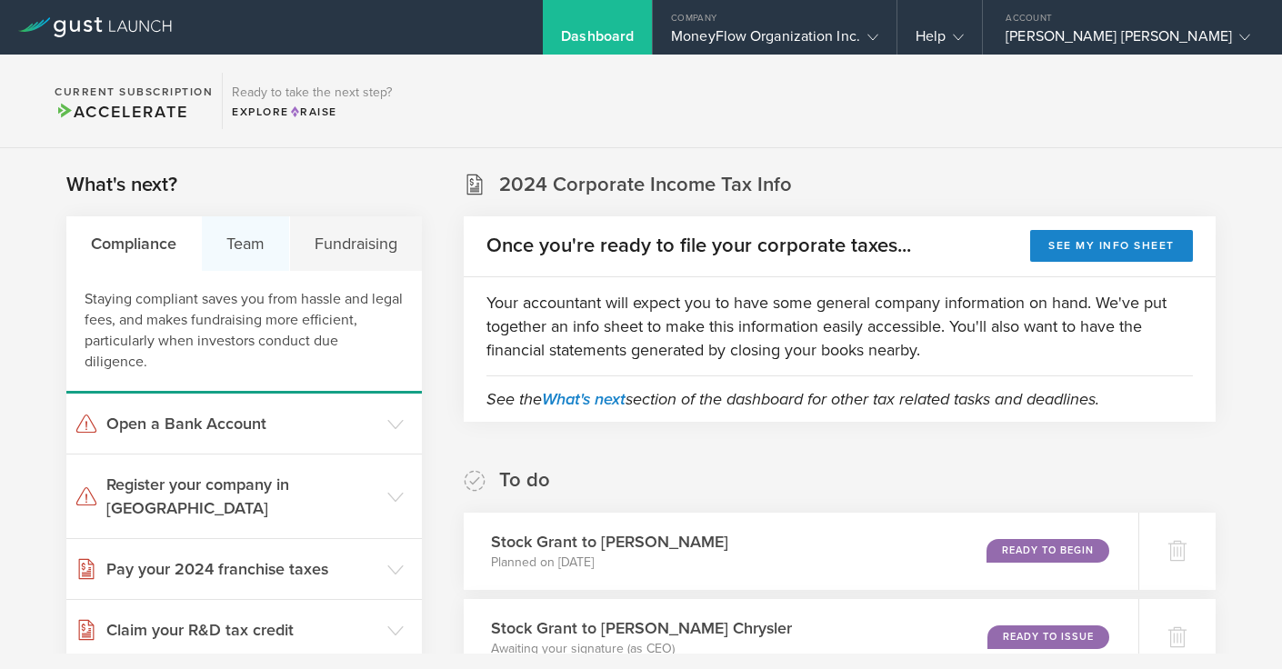
click at [232, 249] on div "Team" at bounding box center [246, 243] width 88 height 55
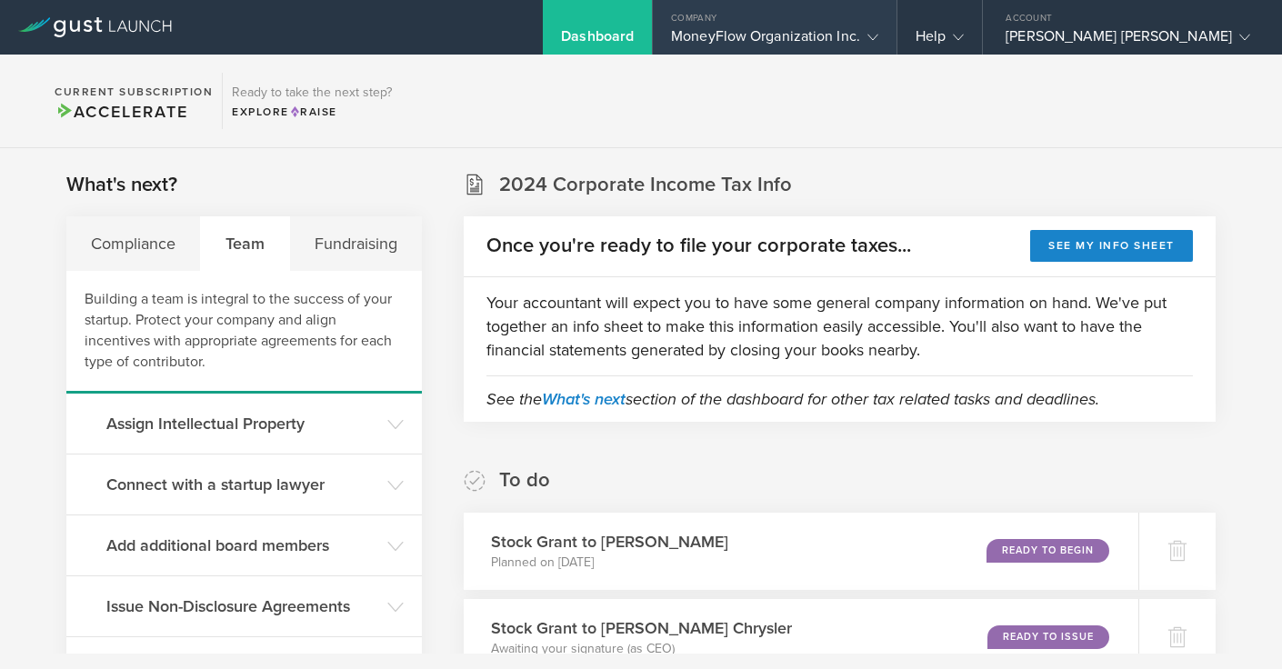
click at [878, 35] on icon at bounding box center [873, 37] width 11 height 11
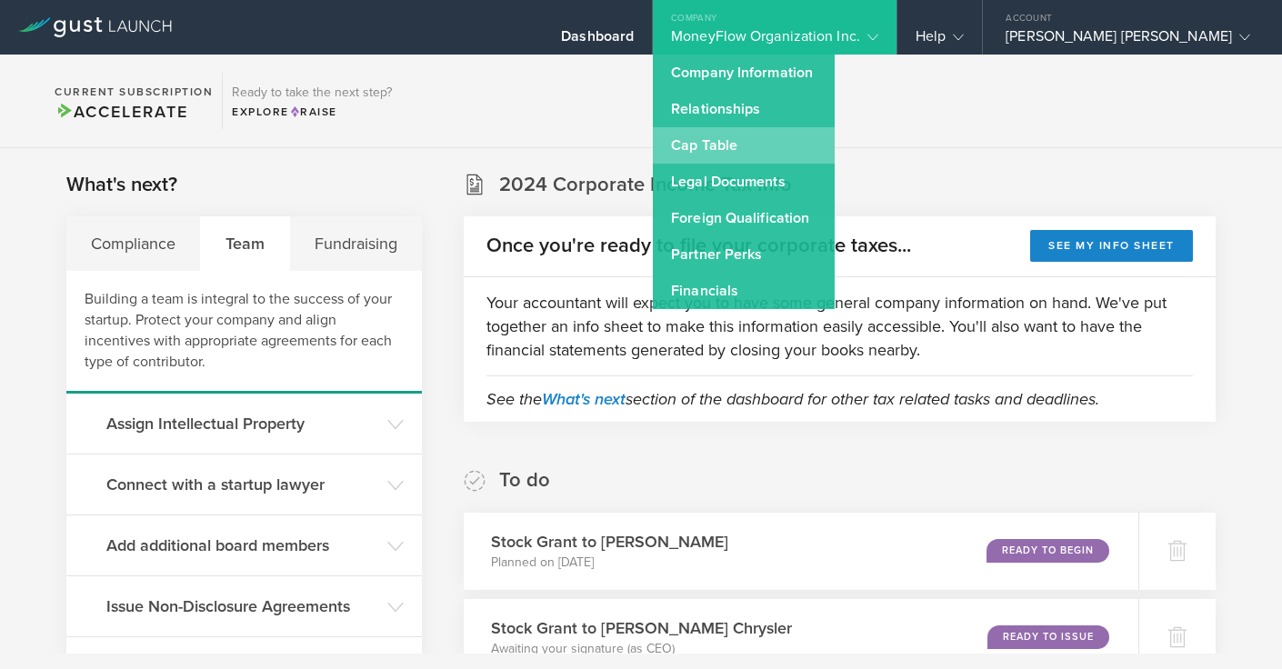
click at [812, 142] on link "Cap Table" at bounding box center [744, 145] width 182 height 36
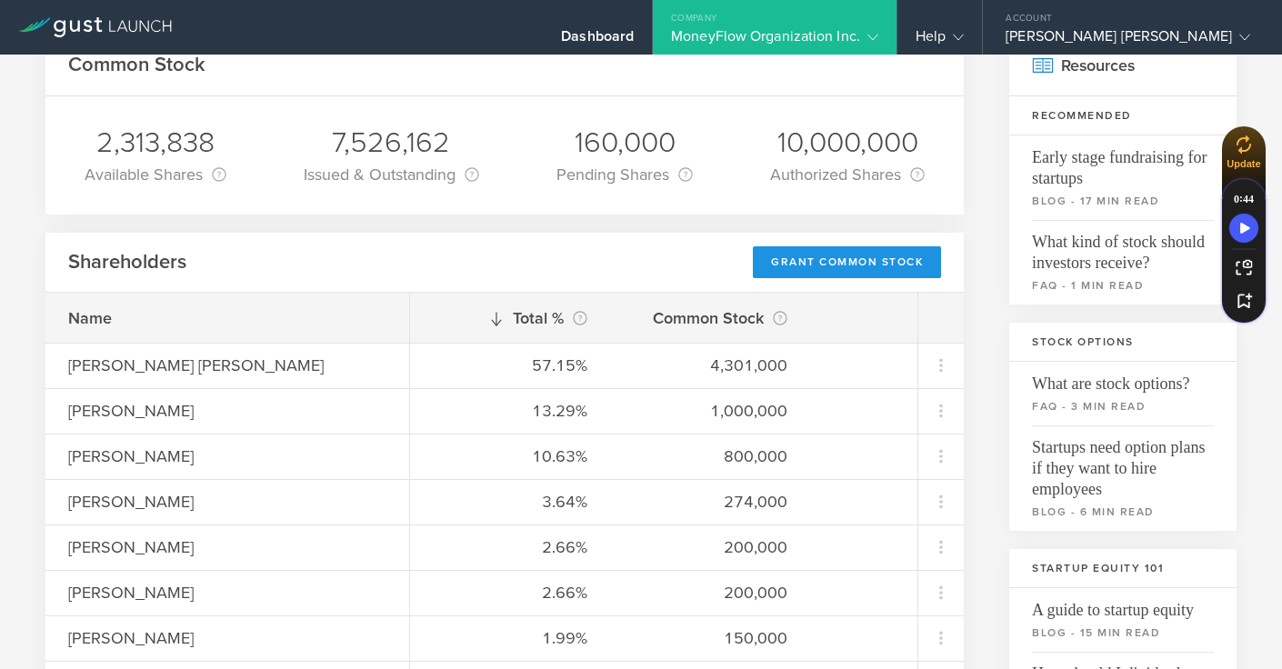
scroll to position [31, 0]
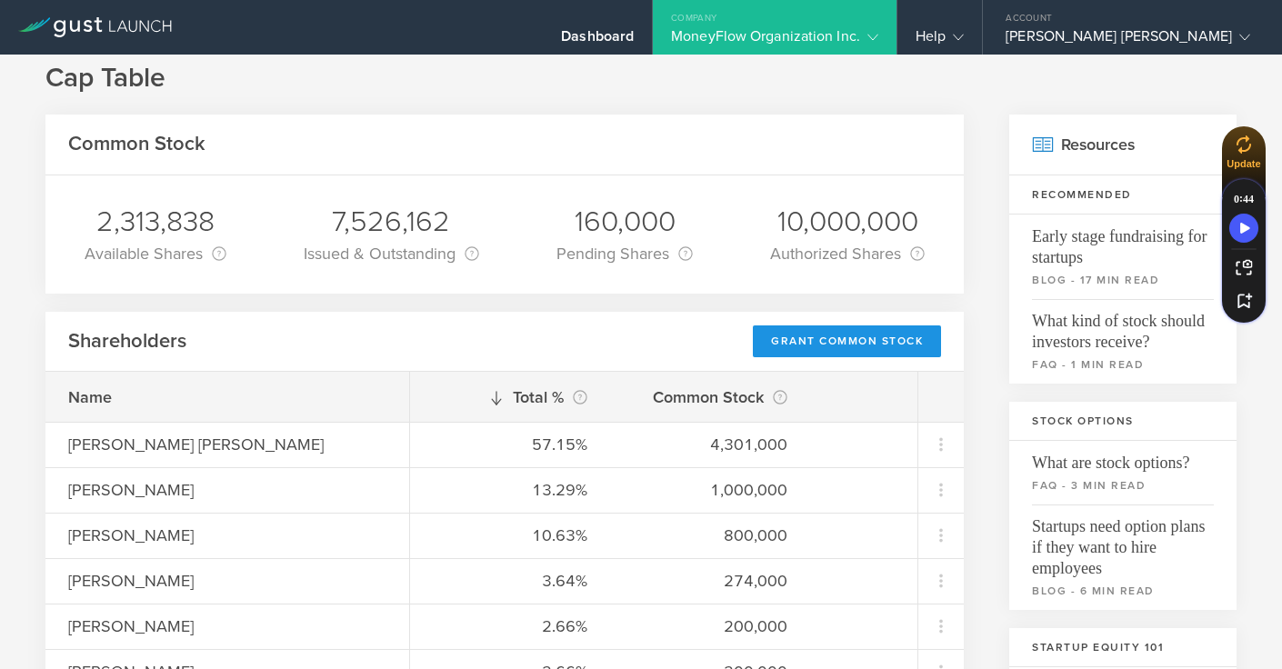
click at [806, 337] on div "Grant Common Stock" at bounding box center [847, 342] width 188 height 32
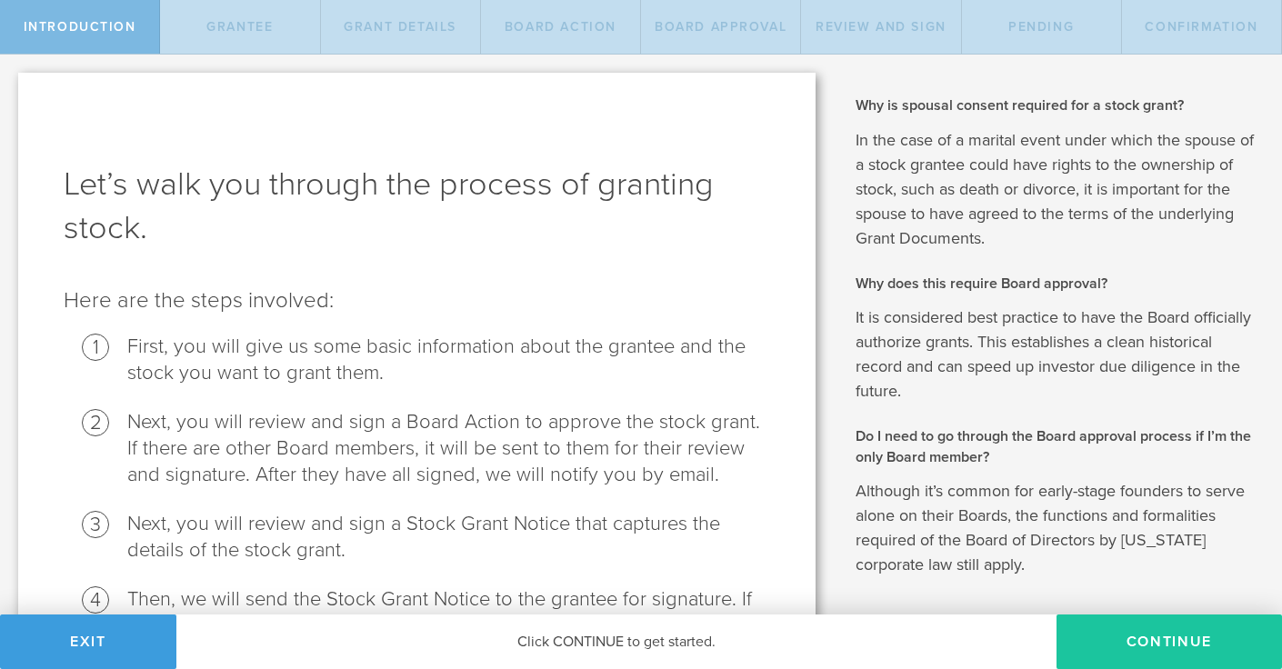
click at [1163, 639] on button "Continue" at bounding box center [1170, 642] width 226 height 55
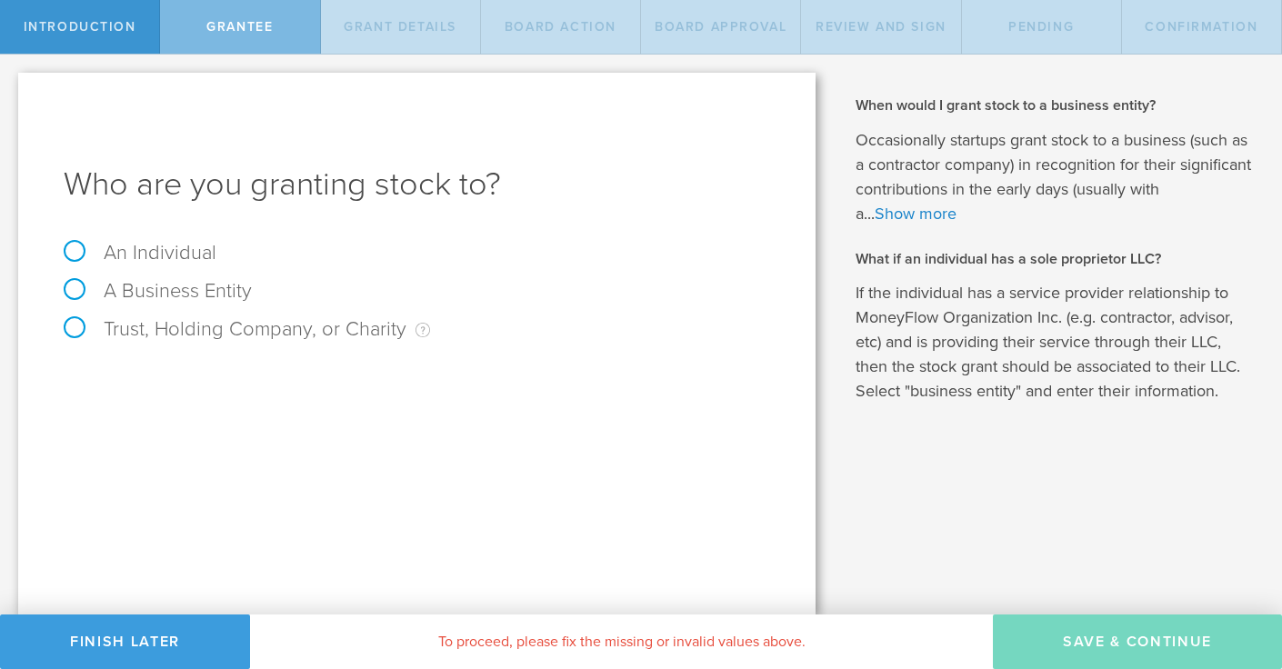
click at [189, 248] on label "An Individual" at bounding box center [140, 253] width 153 height 24
click at [12, 84] on input "An Individual" at bounding box center [6, 69] width 12 height 29
radio input "true"
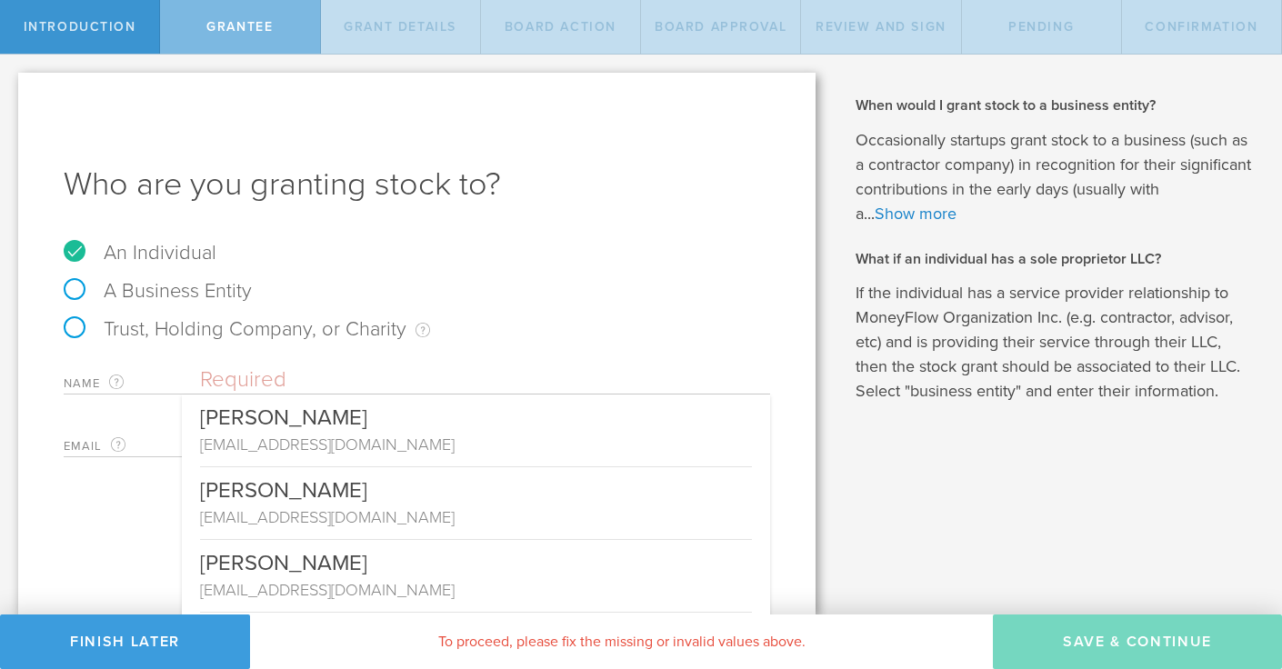
click at [306, 381] on input "text" at bounding box center [485, 379] width 570 height 27
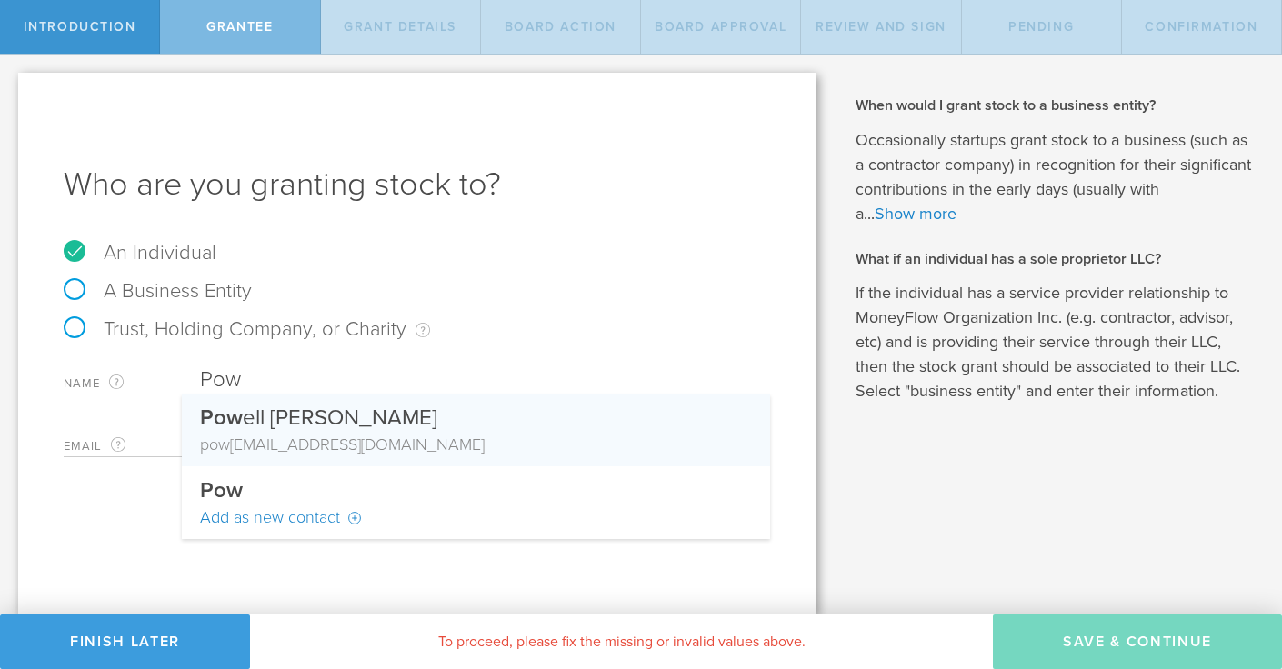
click at [256, 414] on div "Pow ell Loskamp" at bounding box center [476, 414] width 552 height 38
type input "[PERSON_NAME] [PERSON_NAME]"
type input "[PERSON_NAME][EMAIL_ADDRESS][DOMAIN_NAME]"
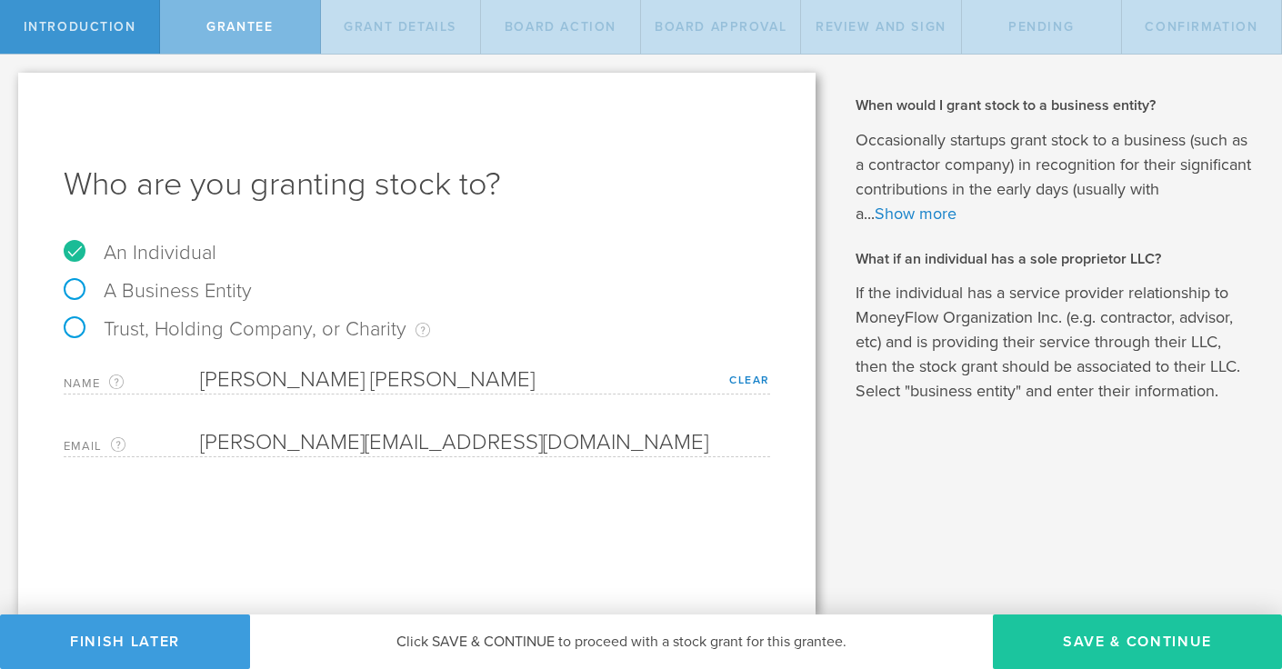
click at [1039, 637] on button "Save & Continue" at bounding box center [1137, 642] width 289 height 55
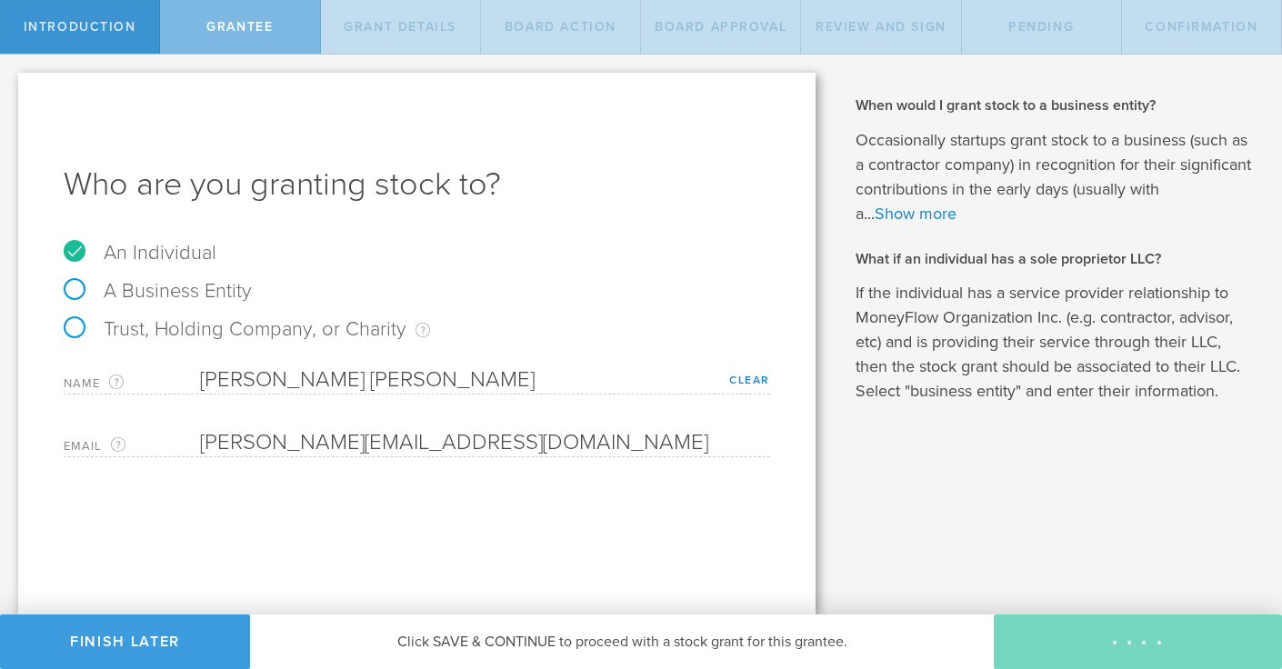
type input "48"
type input "12"
select select "none"
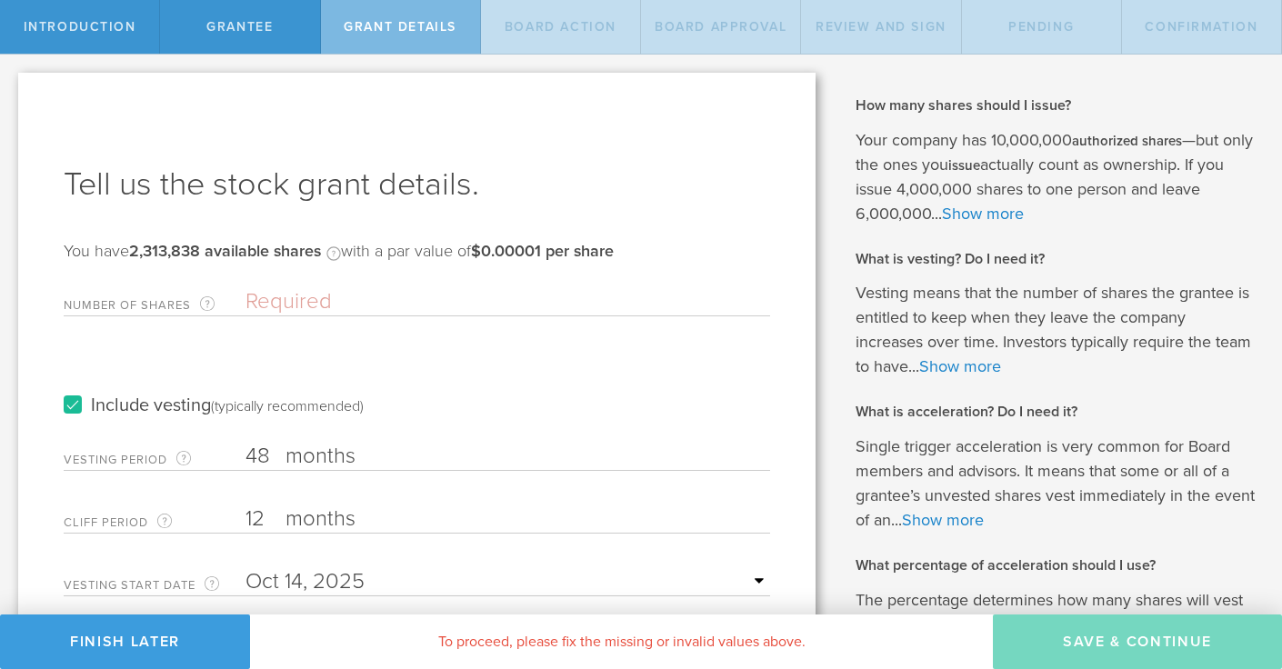
click at [320, 302] on input "Number of Shares The total amount of stock the company is granting to this reci…" at bounding box center [508, 301] width 525 height 27
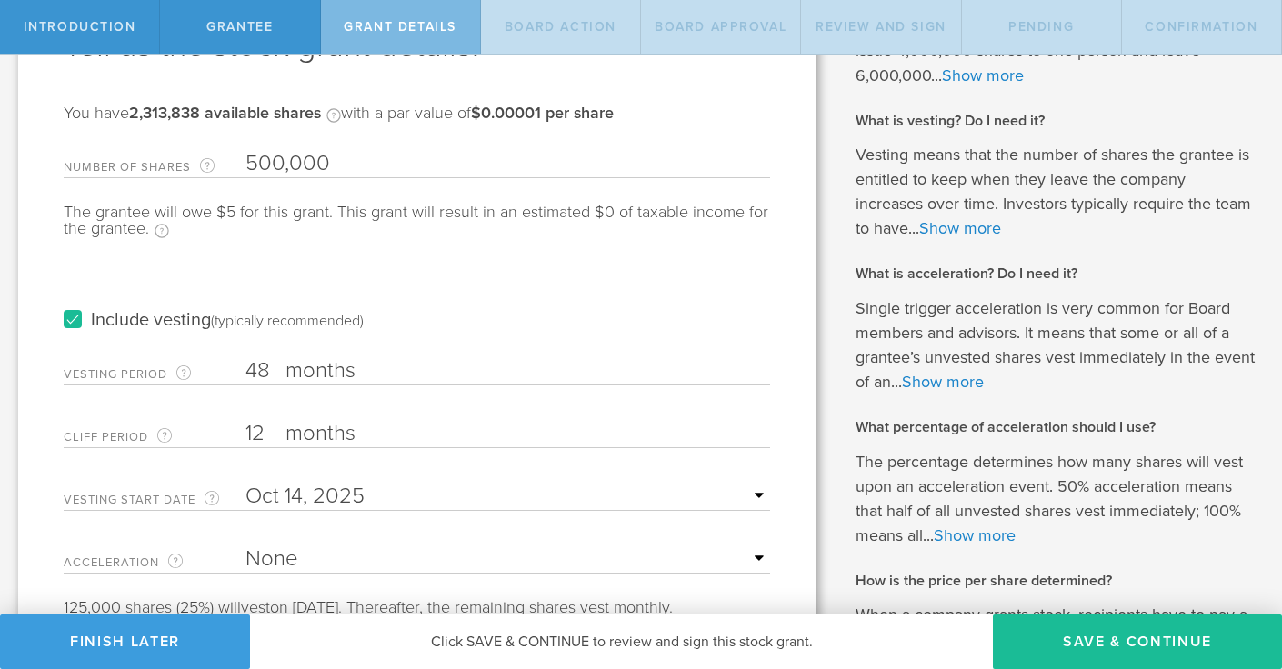
scroll to position [155, 0]
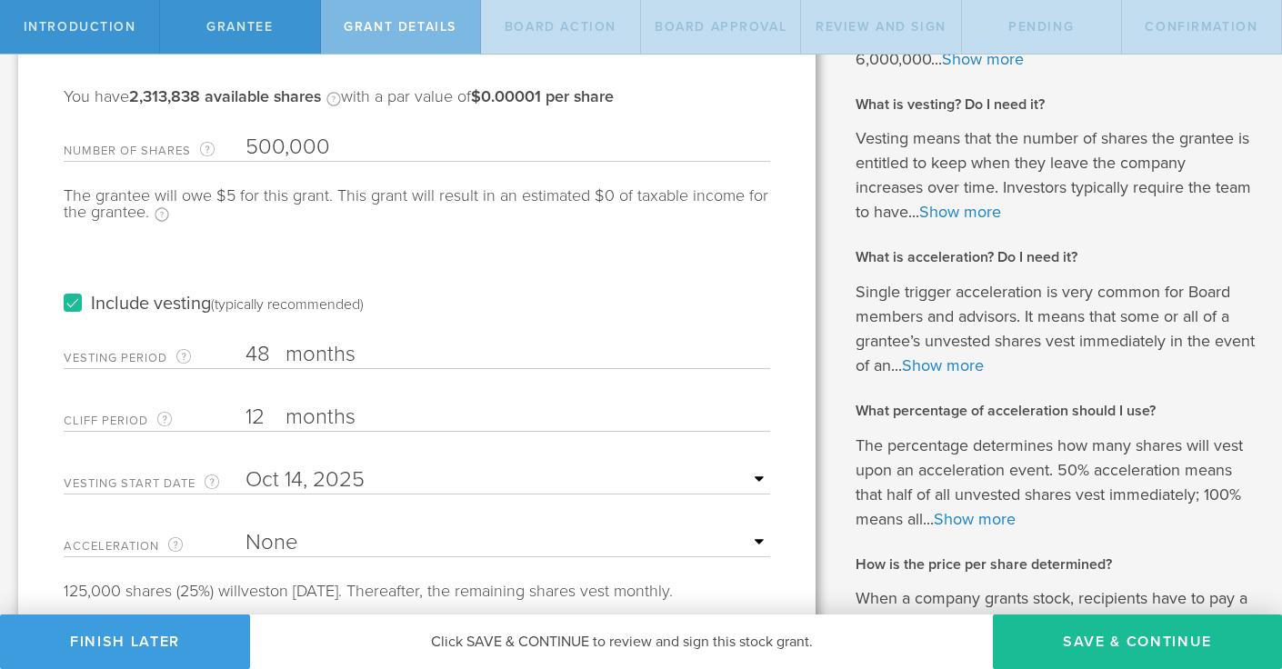
type input "500,000"
drag, startPoint x: 262, startPoint y: 412, endPoint x: 237, endPoint y: 412, distance: 24.6
click at [237, 412] on div "Cliff Period The initial waiting period before the first set of shares vests. T…" at bounding box center [417, 413] width 707 height 37
type input "3"
click at [760, 479] on input "text" at bounding box center [508, 480] width 525 height 27
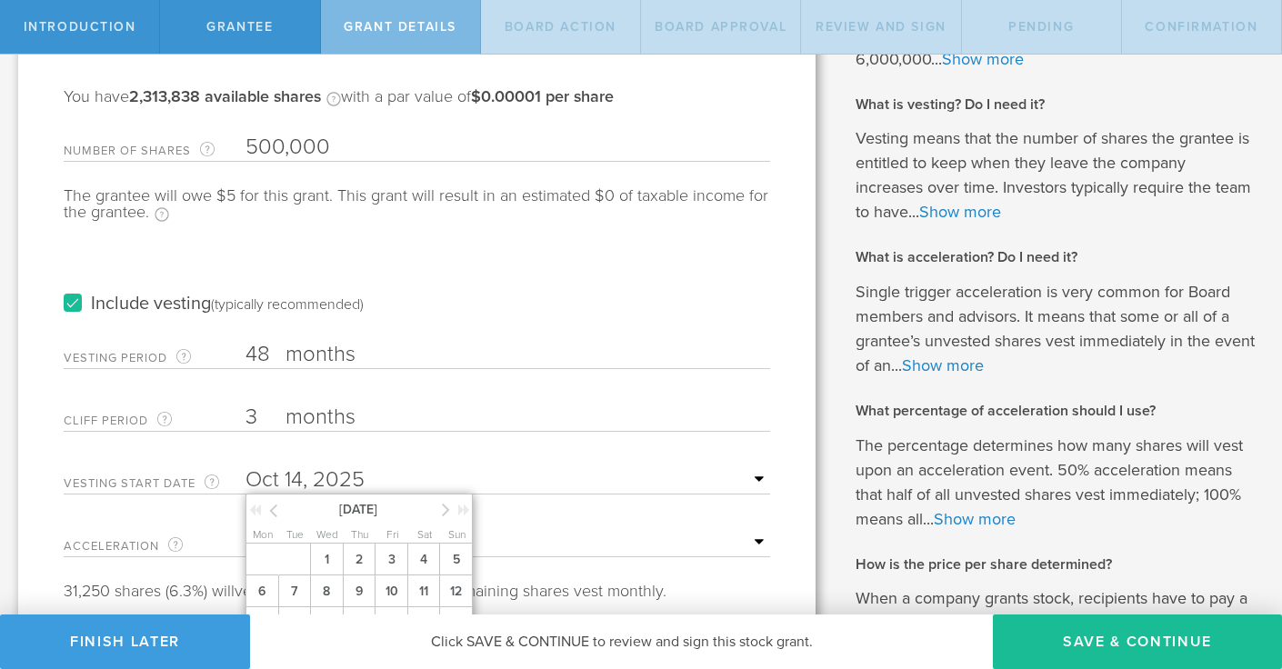
click at [254, 513] on icon at bounding box center [255, 510] width 12 height 13
click at [445, 506] on icon at bounding box center [446, 509] width 8 height 23
click at [329, 557] on span "1" at bounding box center [326, 560] width 33 height 32
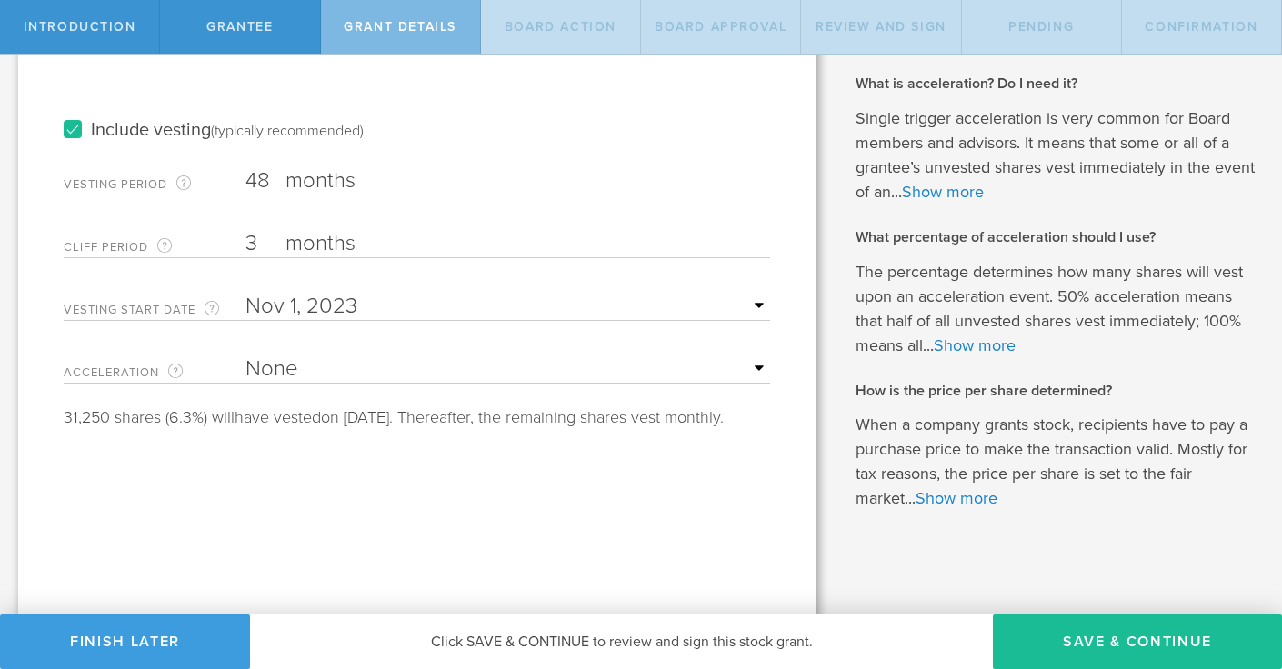
scroll to position [332, 0]
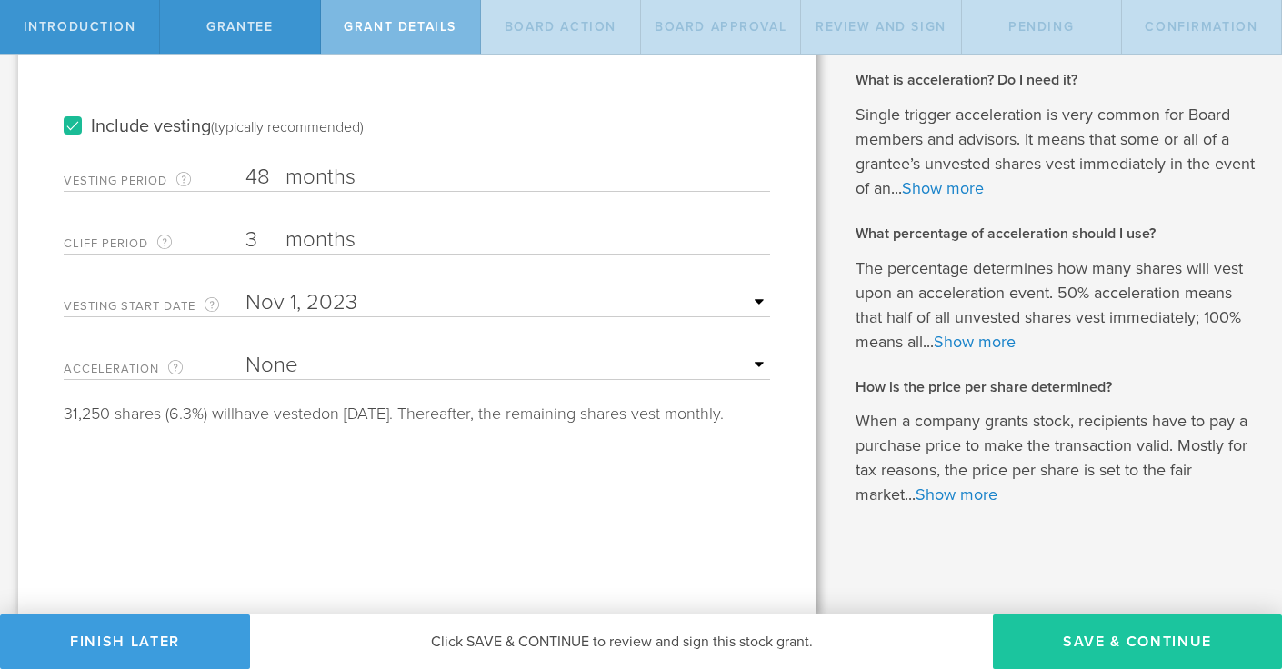
click at [1105, 627] on button "Save & Continue" at bounding box center [1137, 642] width 289 height 55
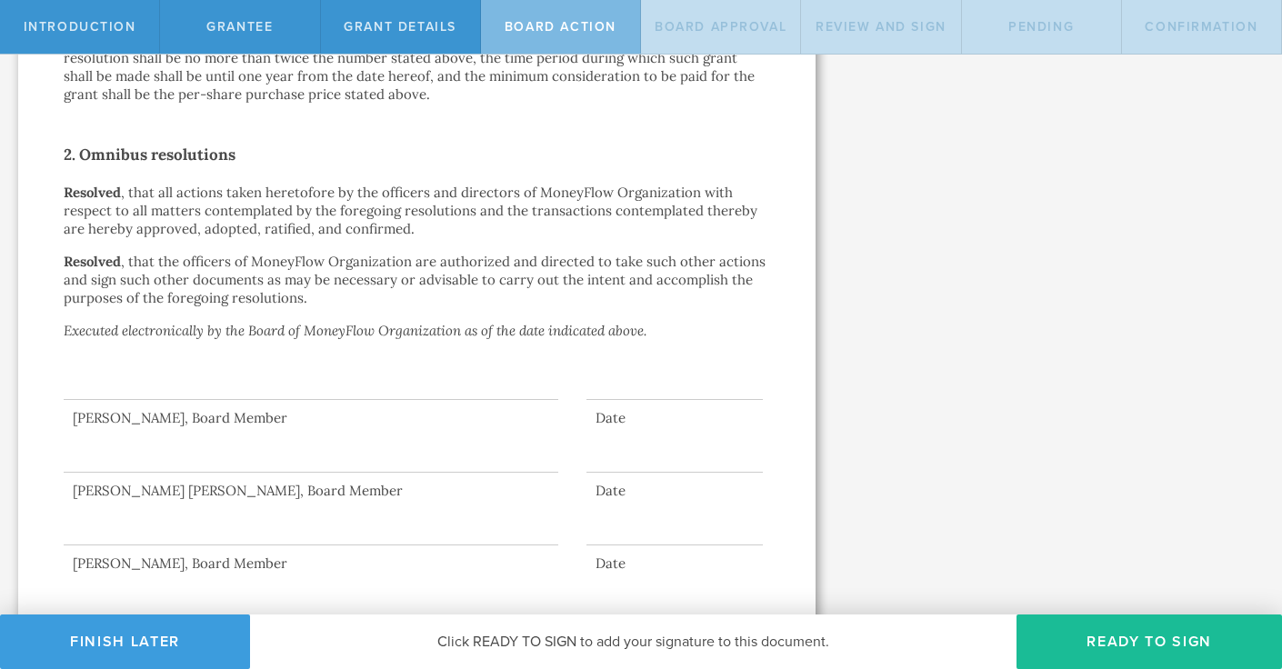
scroll to position [1320, 0]
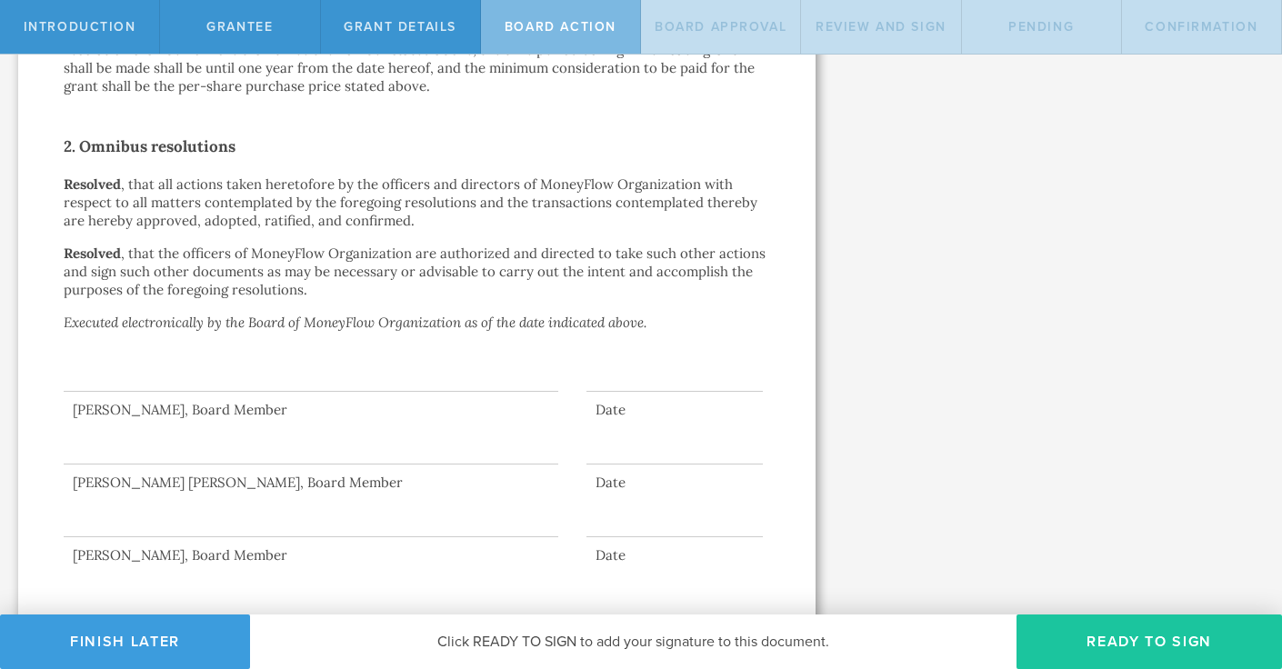
click at [1081, 634] on button "Ready to Sign" at bounding box center [1150, 642] width 266 height 55
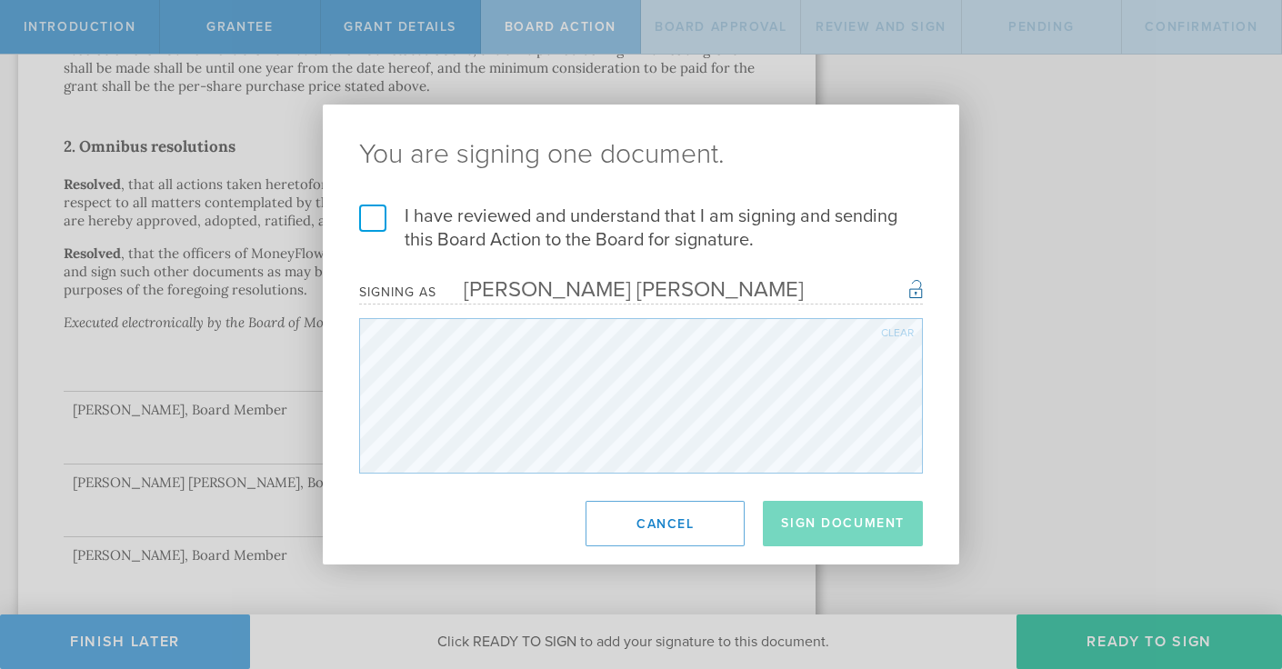
click at [376, 219] on label "I have reviewed and understand that I am signing and sending this Board Action …" at bounding box center [641, 228] width 564 height 47
click at [0, 0] on input "I have reviewed and understand that I am signing and sending this Board Action …" at bounding box center [0, 0] width 0 height 0
click at [892, 528] on button "Sign Document" at bounding box center [843, 523] width 160 height 45
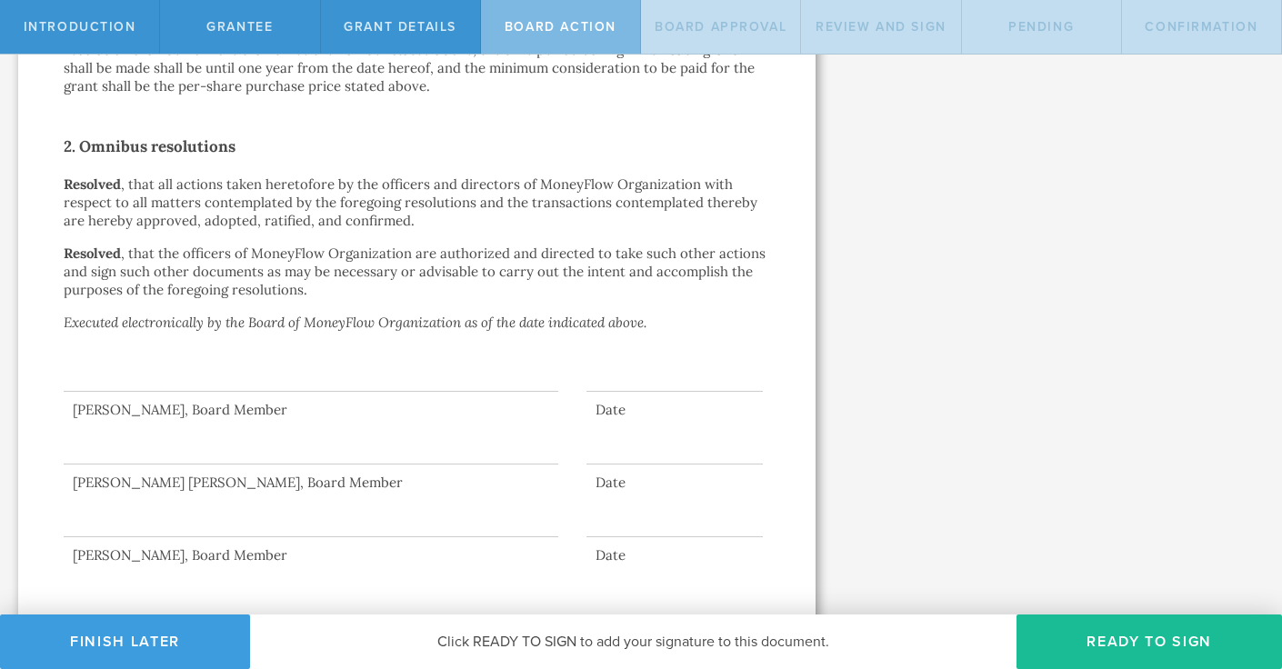
scroll to position [0, 0]
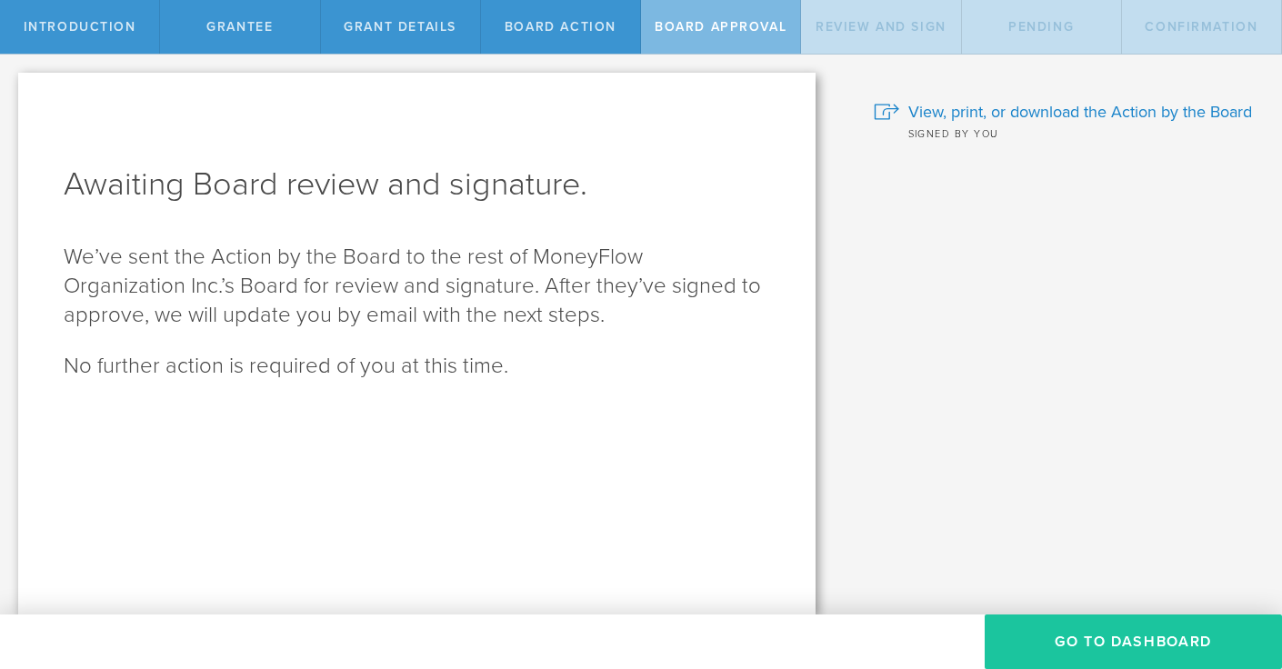
click at [1036, 634] on button "Go To Dashboard" at bounding box center [1133, 642] width 297 height 55
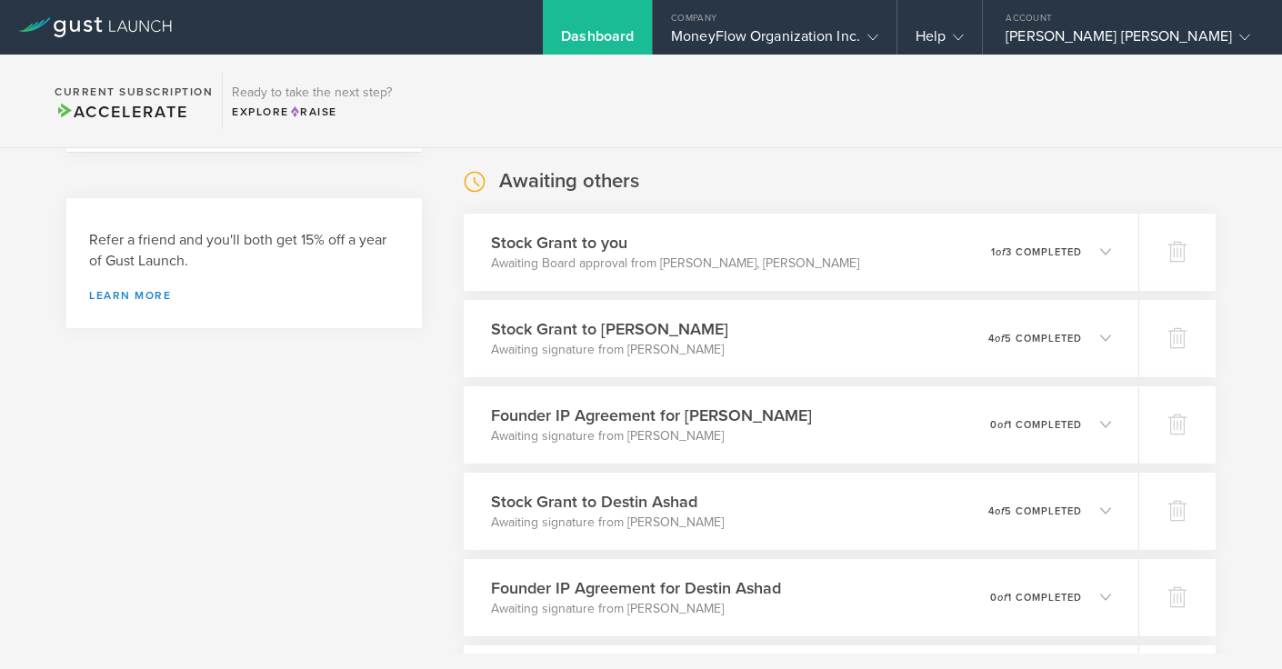
scroll to position [858, 0]
